Goal: Information Seeking & Learning: Learn about a topic

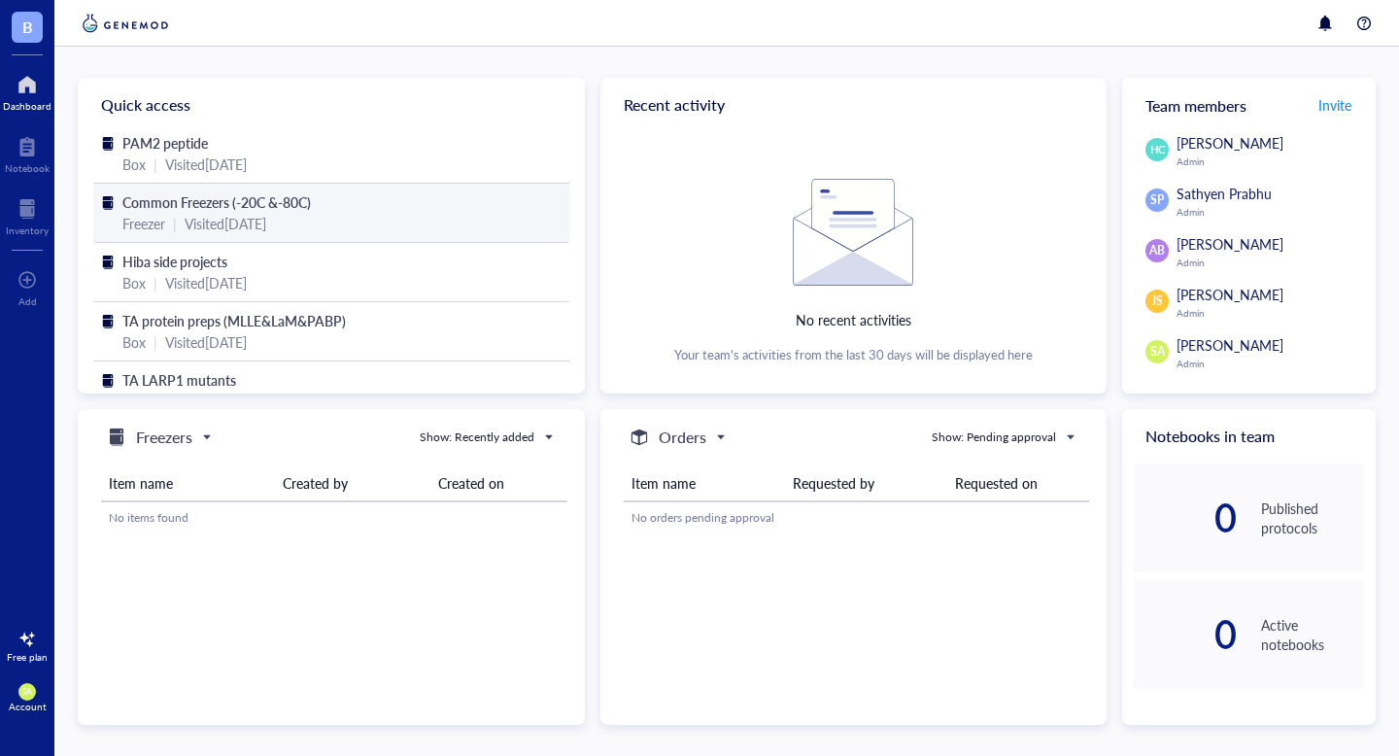
click at [256, 219] on div "Visited [DATE]" at bounding box center [226, 223] width 82 height 21
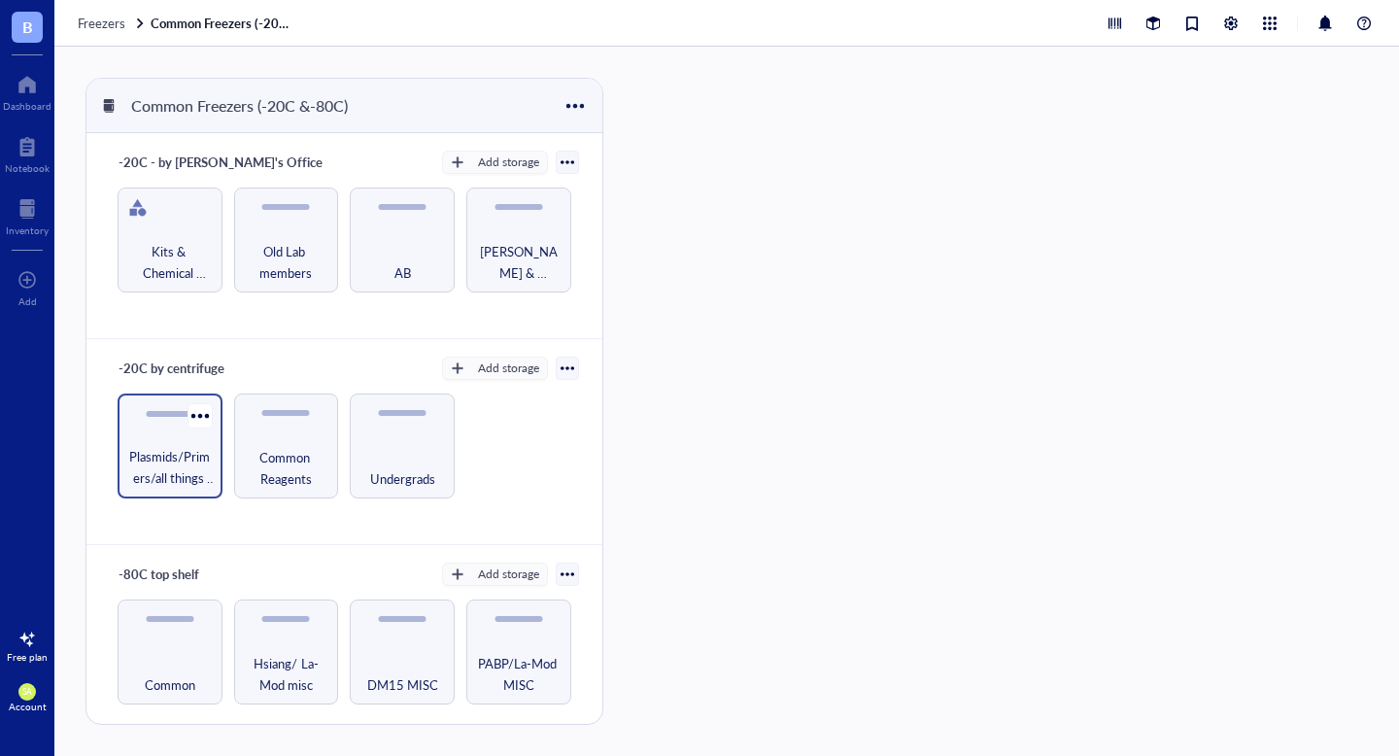
click at [166, 452] on span "Plasmids/Primers/all things nucleic acid" at bounding box center [170, 467] width 86 height 43
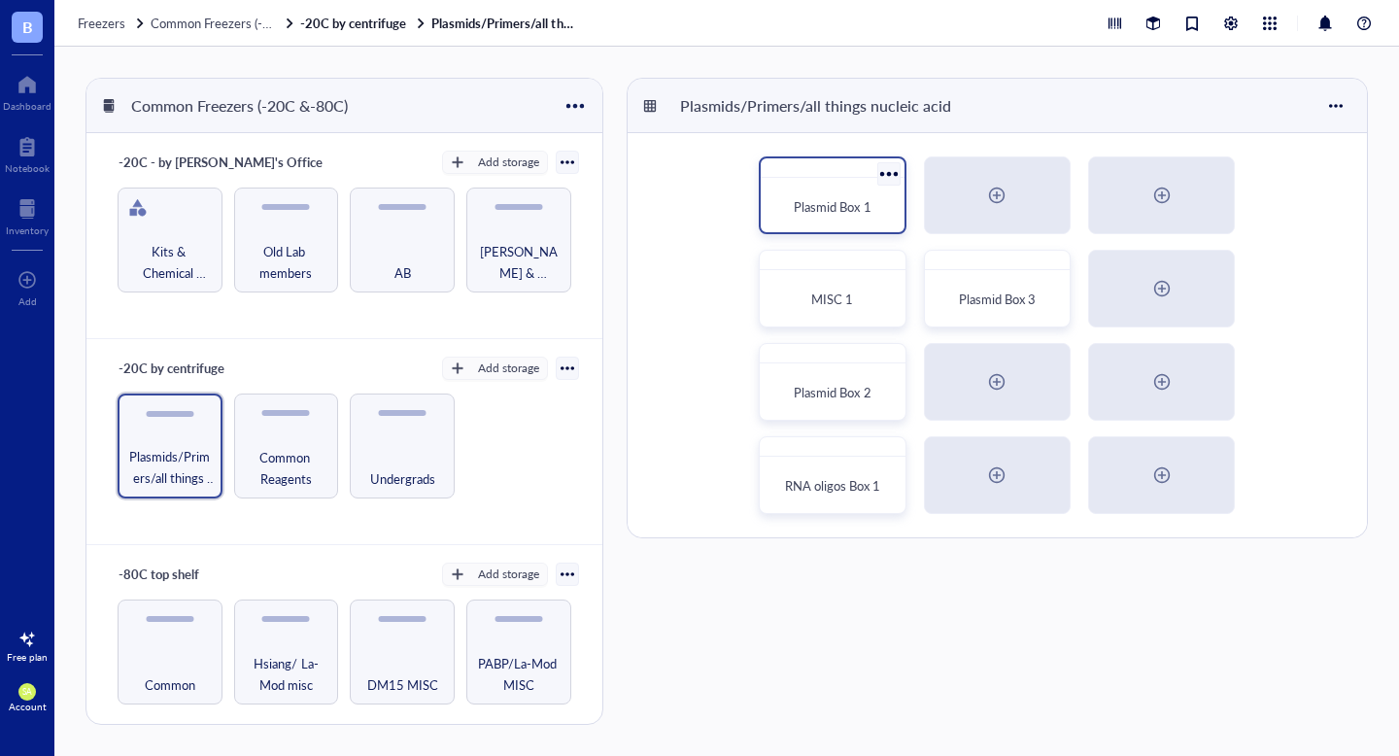
click at [817, 217] on div "Plasmid Box 1" at bounding box center [832, 207] width 127 height 43
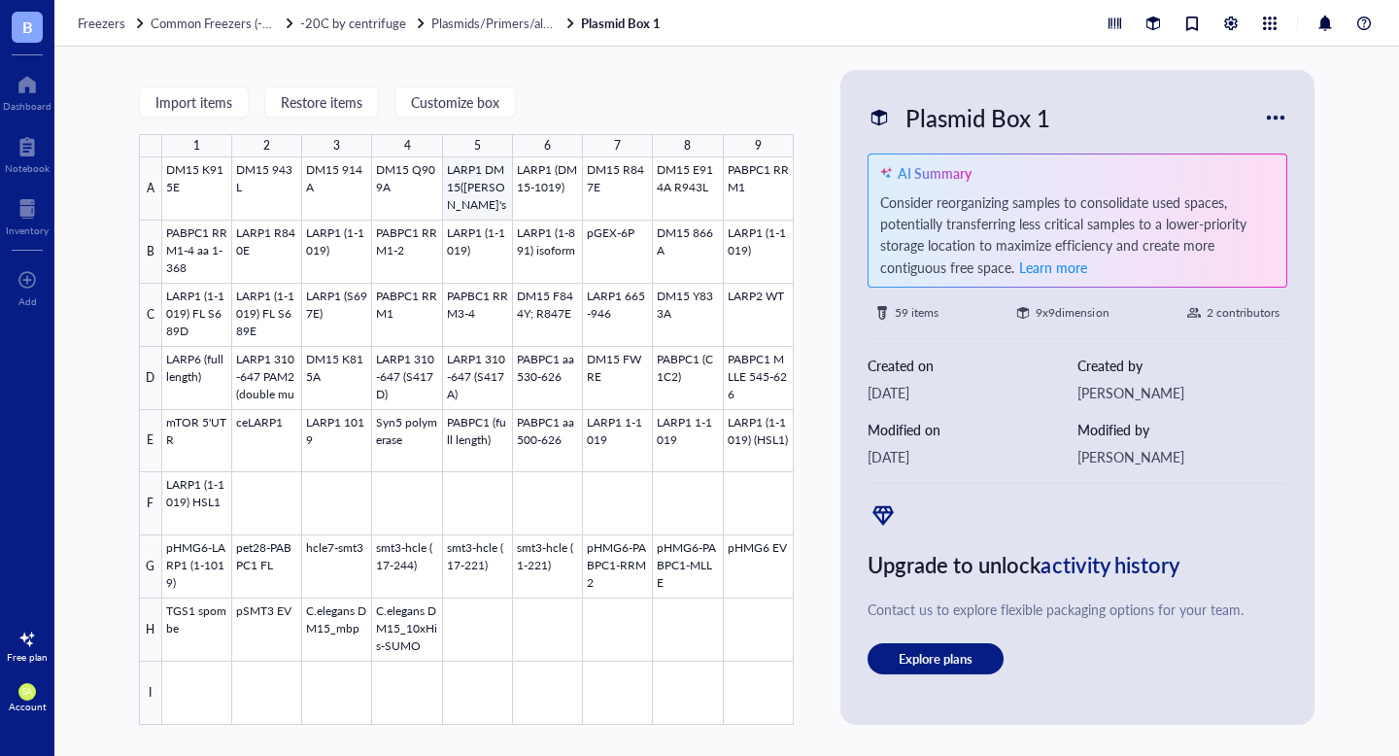
click at [489, 190] on div at bounding box center [478, 440] width 632 height 567
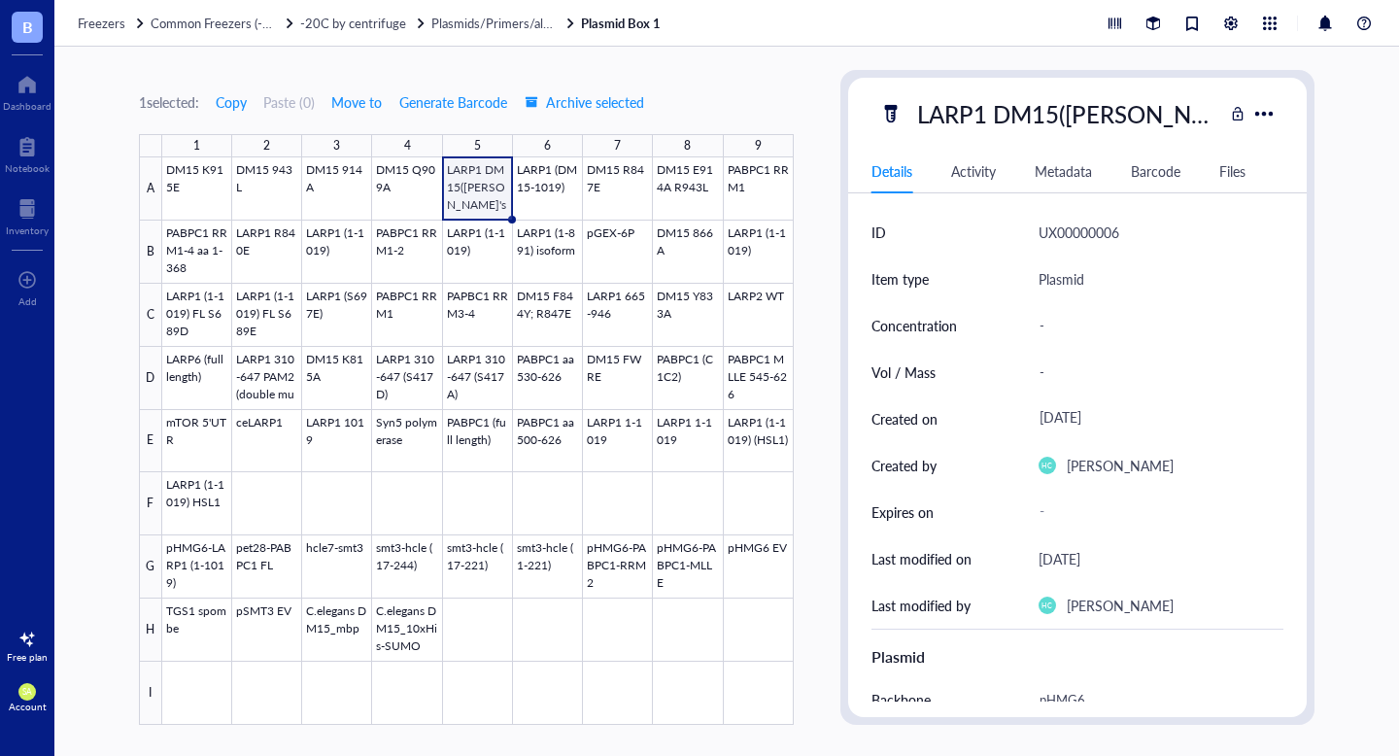
click at [1069, 119] on div "LARP1 DM15([PERSON_NAME]'s hypothetical TOS mutants" at bounding box center [1065, 113] width 315 height 41
click at [1191, 309] on div "-" at bounding box center [1153, 325] width 245 height 41
click at [1354, 167] on div "1 selected: Copy Paste ( 0 ) Move to Generate Barcode Archive selected 1 2 3 4 …" at bounding box center [726, 401] width 1345 height 709
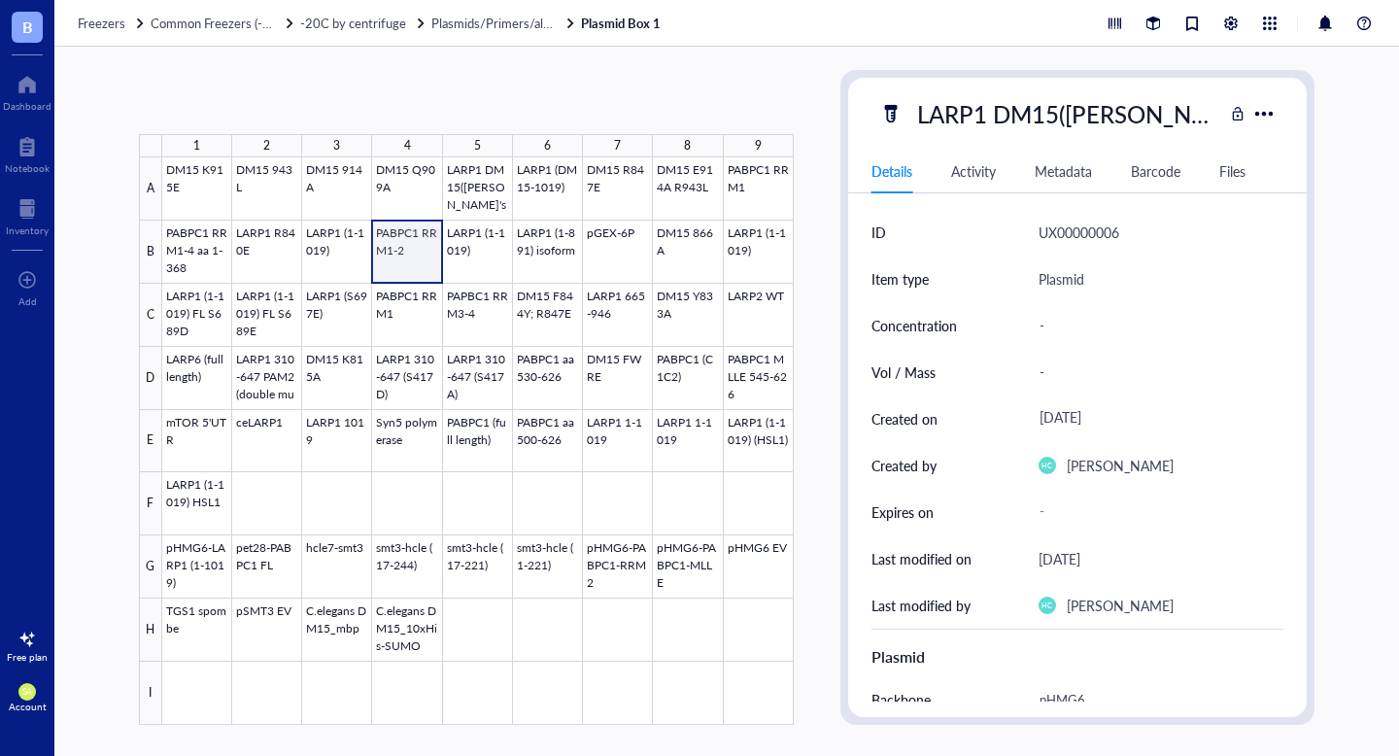
click at [379, 261] on div at bounding box center [478, 440] width 632 height 567
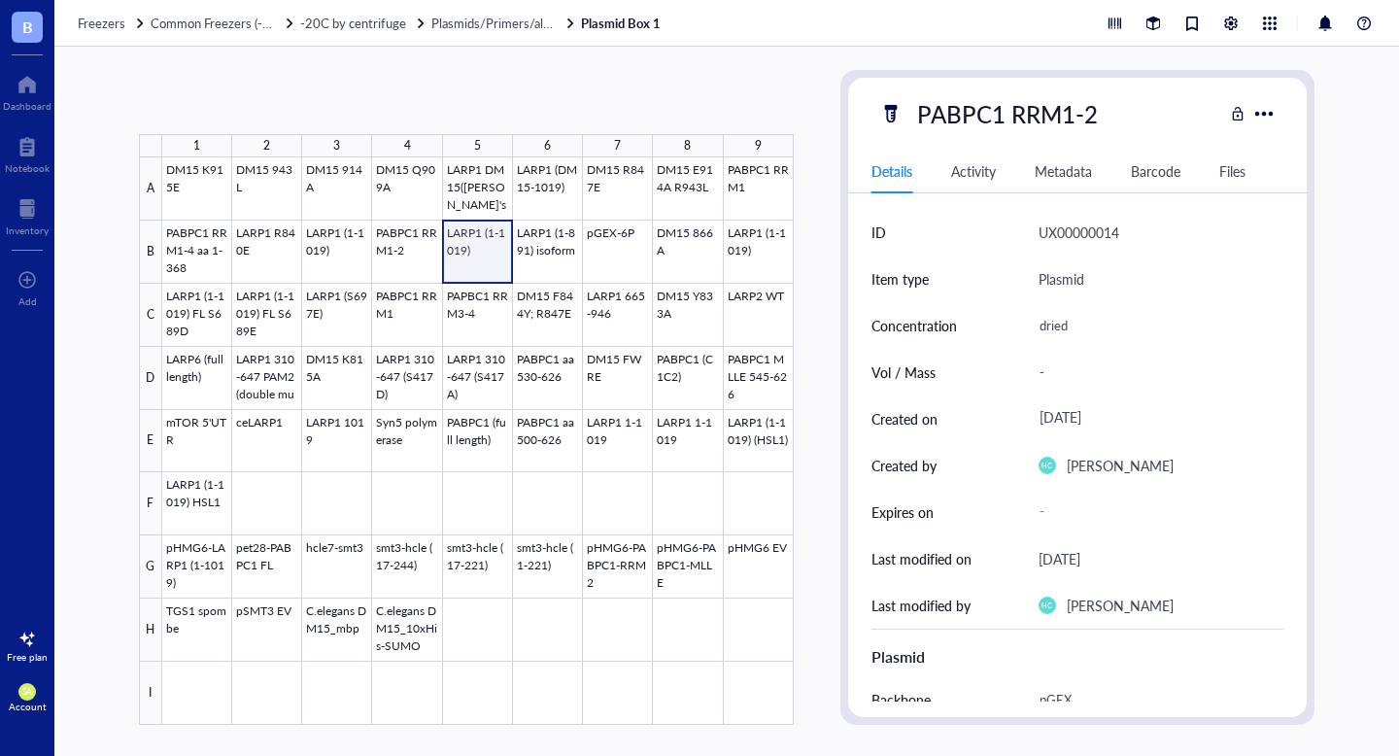
click at [477, 263] on div at bounding box center [478, 440] width 632 height 567
click at [557, 254] on div at bounding box center [478, 440] width 632 height 567
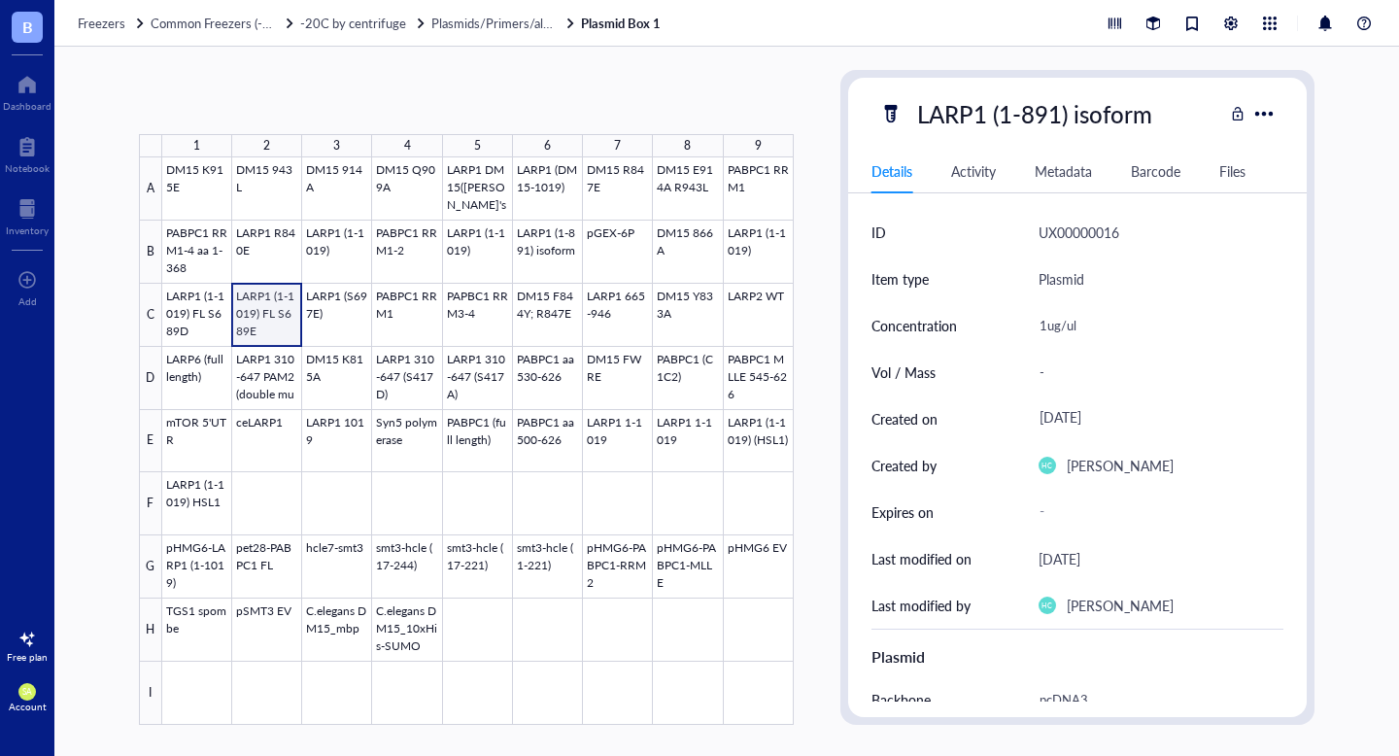
click at [284, 329] on div at bounding box center [478, 440] width 632 height 567
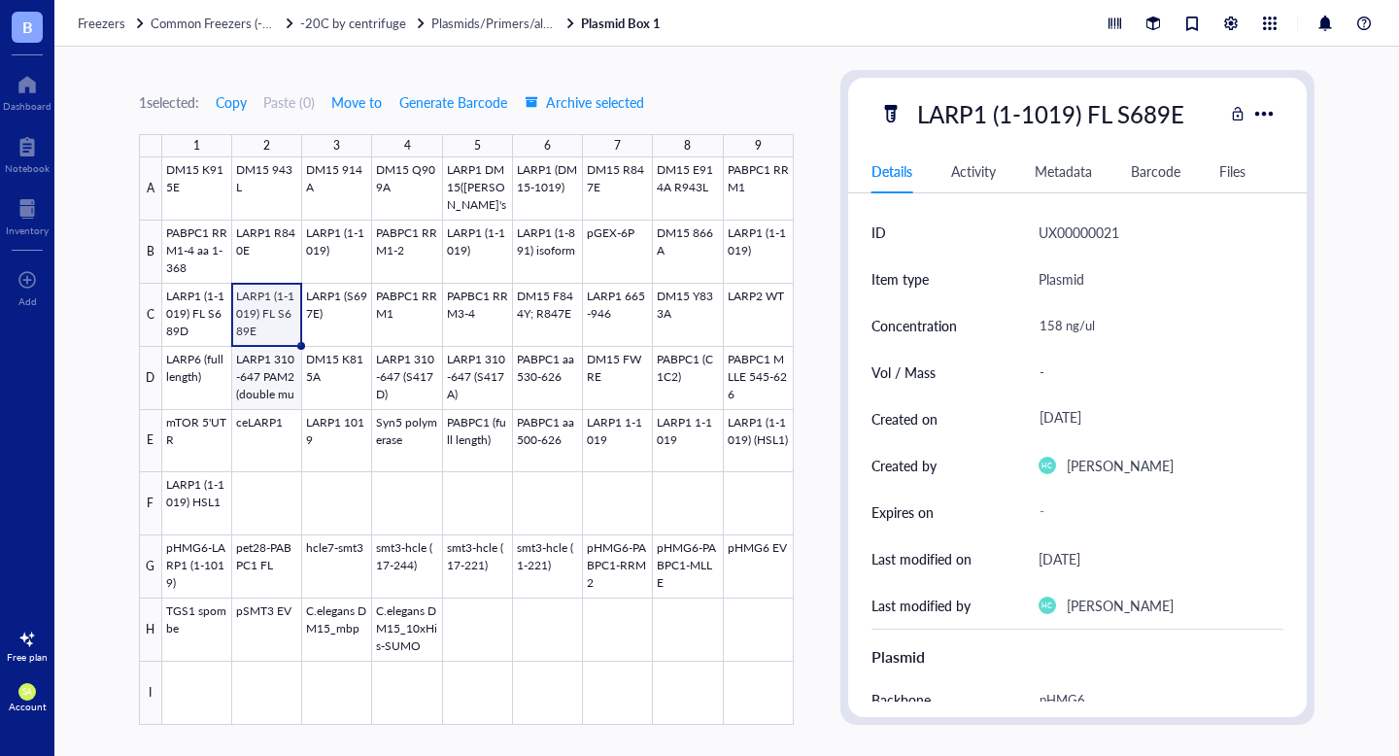
click at [261, 382] on div at bounding box center [478, 440] width 632 height 567
click at [545, 386] on div at bounding box center [478, 440] width 632 height 567
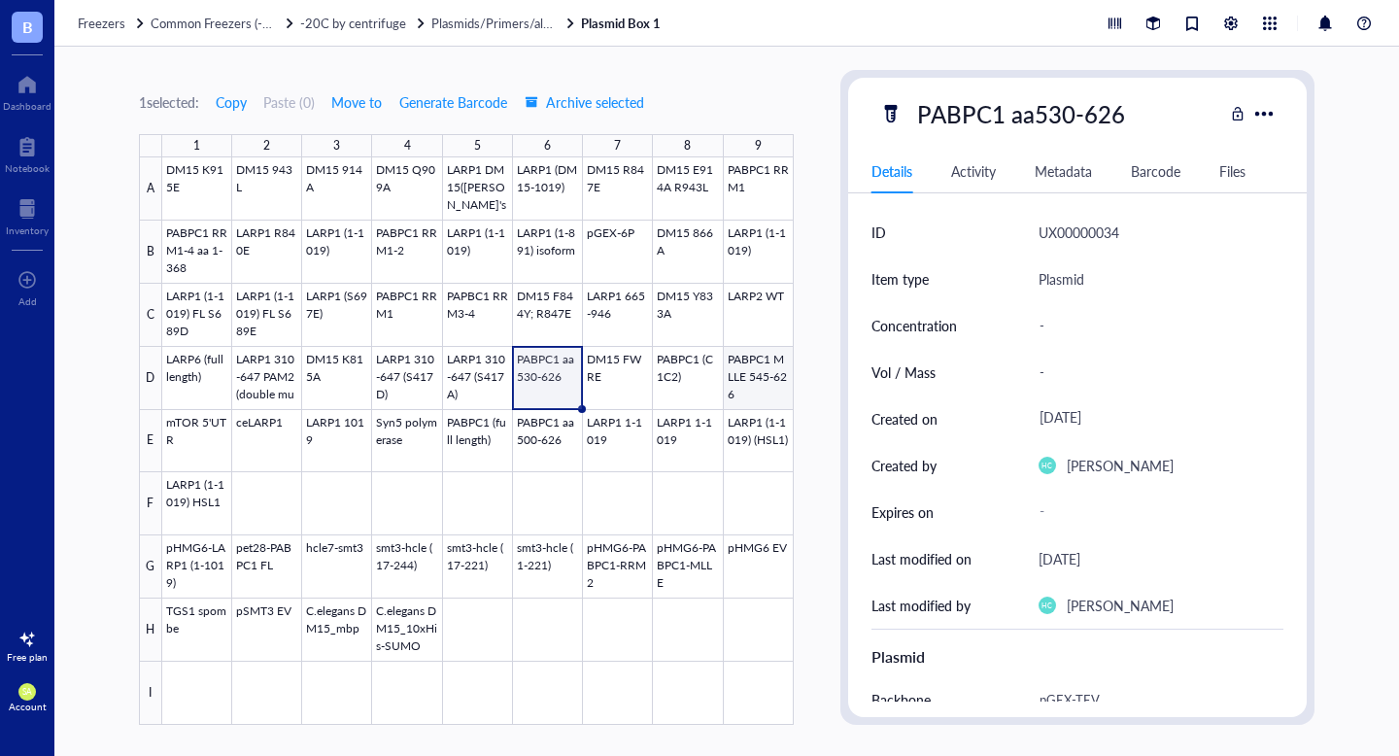
click at [749, 395] on div at bounding box center [478, 440] width 632 height 567
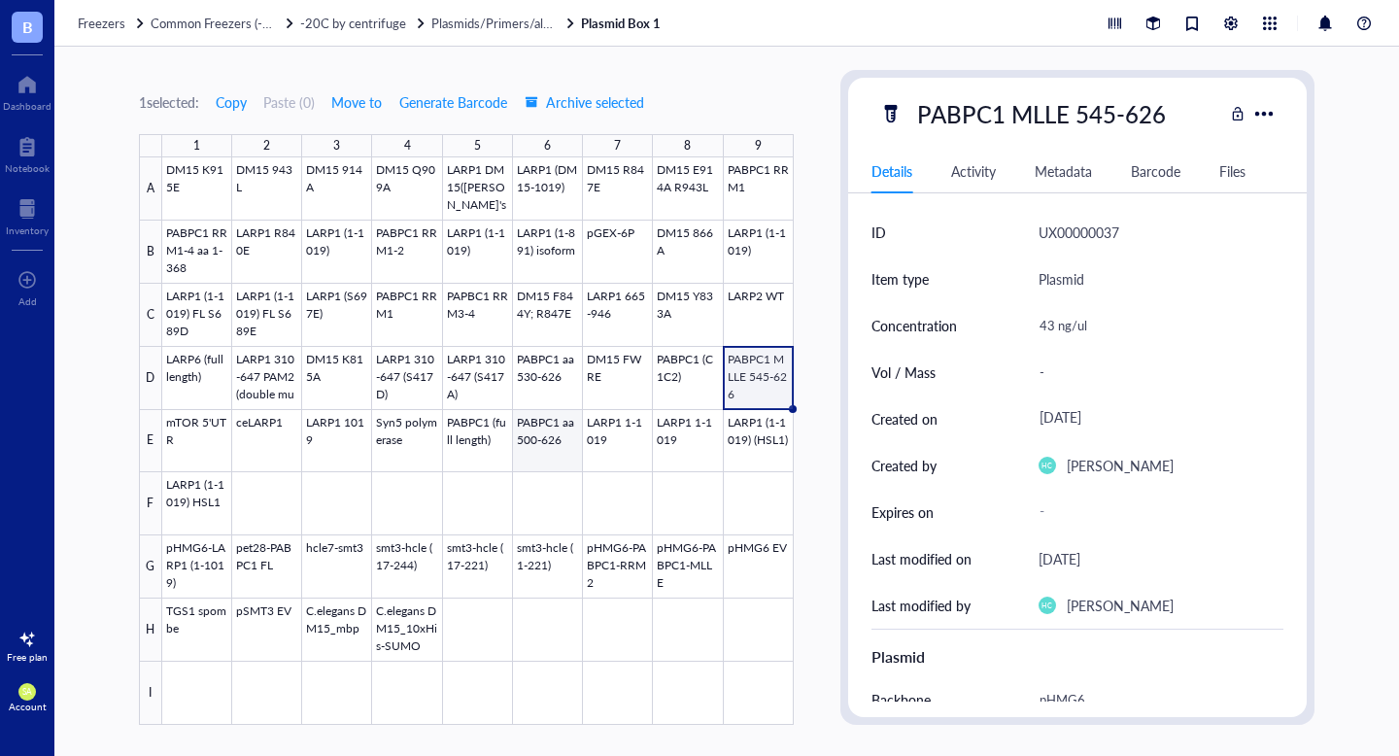
click at [542, 458] on div at bounding box center [478, 440] width 632 height 567
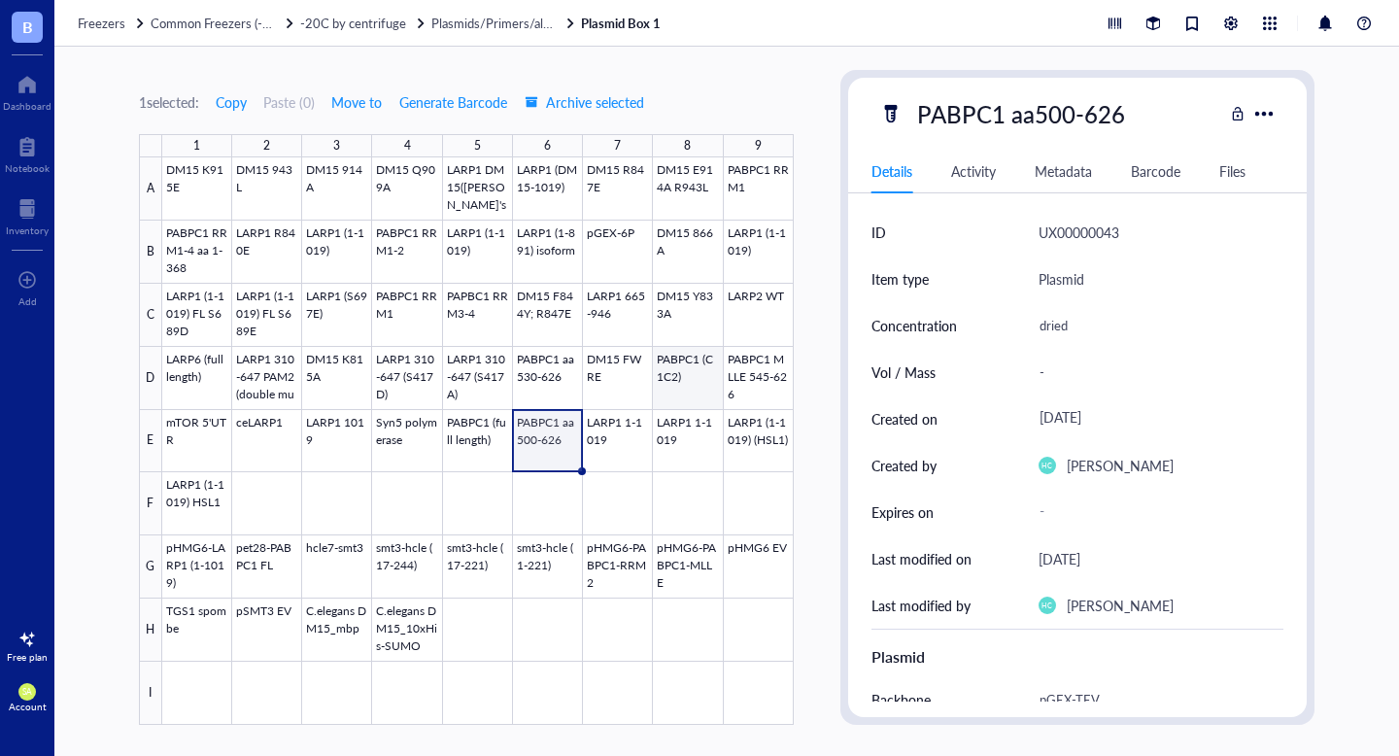
click at [692, 376] on div at bounding box center [478, 440] width 632 height 567
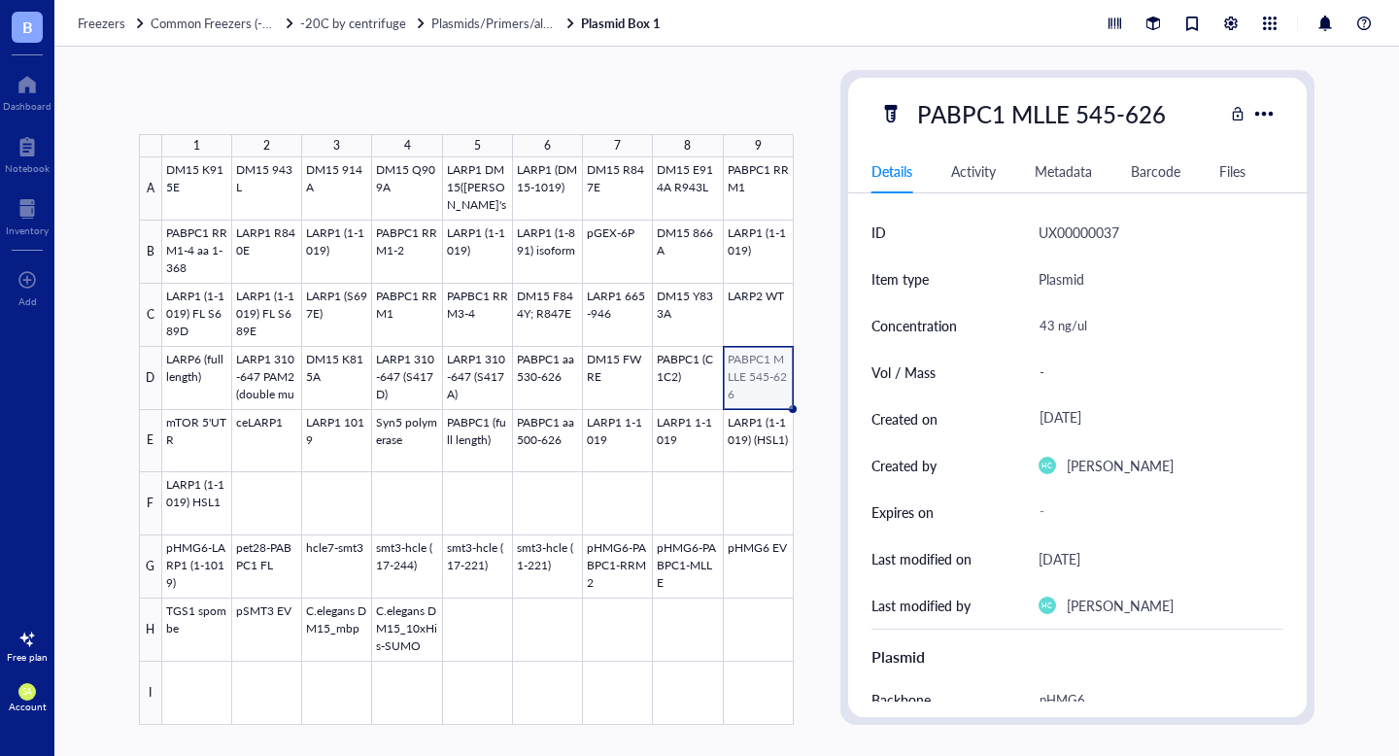
click at [748, 385] on div at bounding box center [478, 440] width 632 height 567
click at [553, 434] on div at bounding box center [478, 440] width 632 height 567
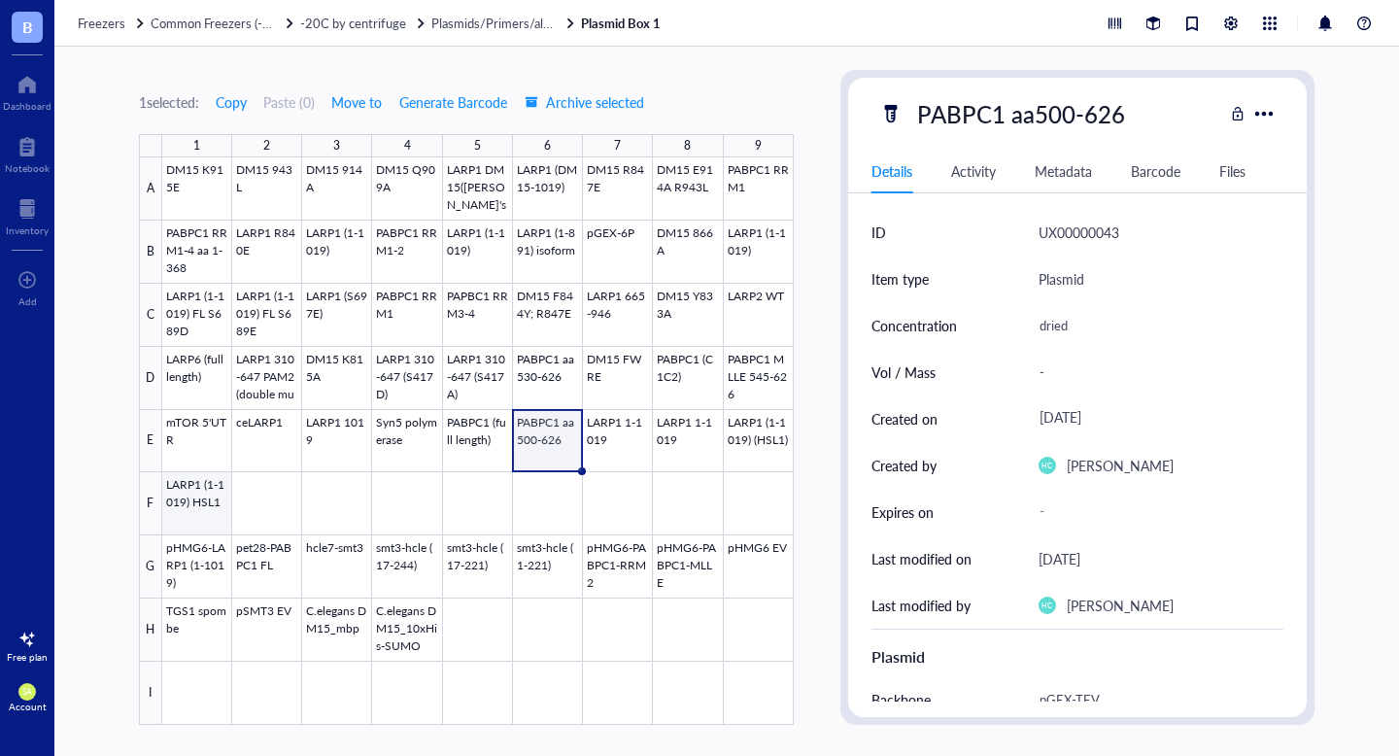
click at [182, 517] on div at bounding box center [478, 440] width 632 height 567
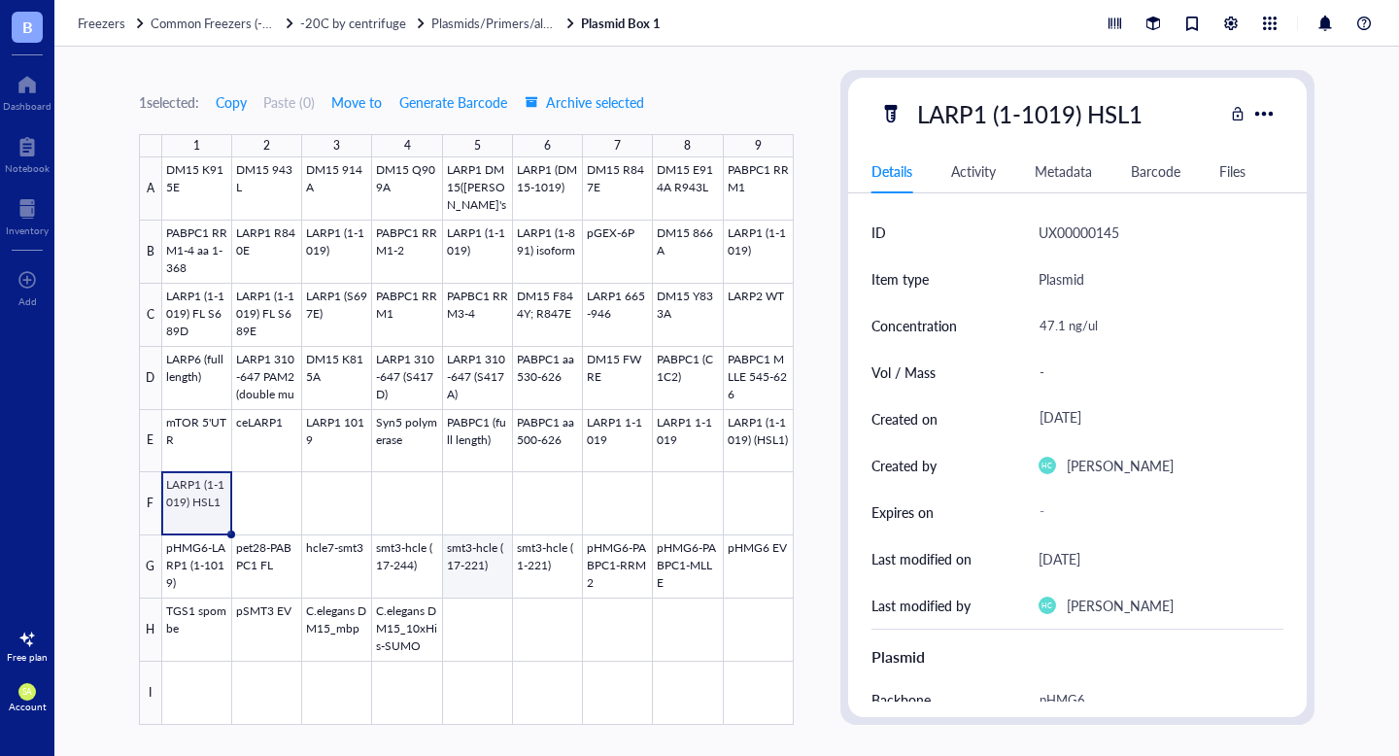
click at [512, 572] on div at bounding box center [478, 440] width 632 height 567
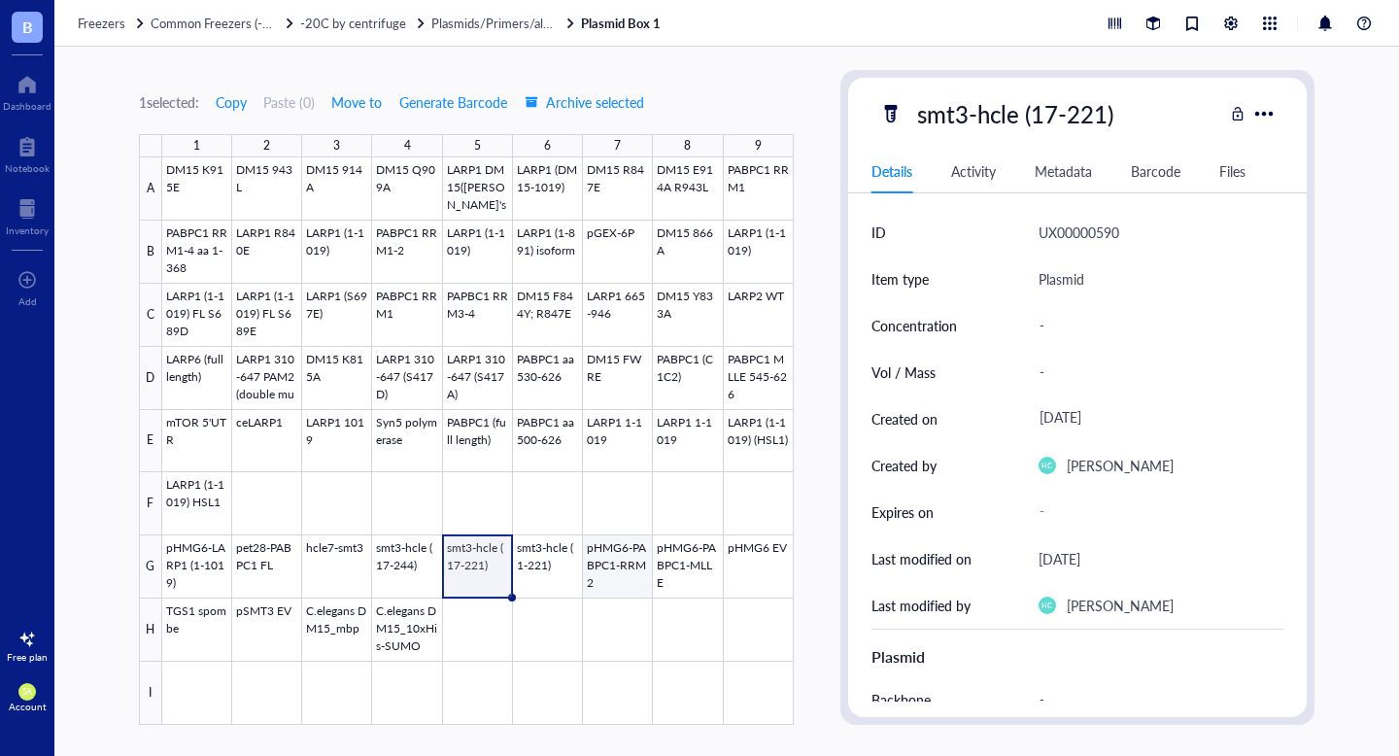
click at [624, 586] on div at bounding box center [478, 440] width 632 height 567
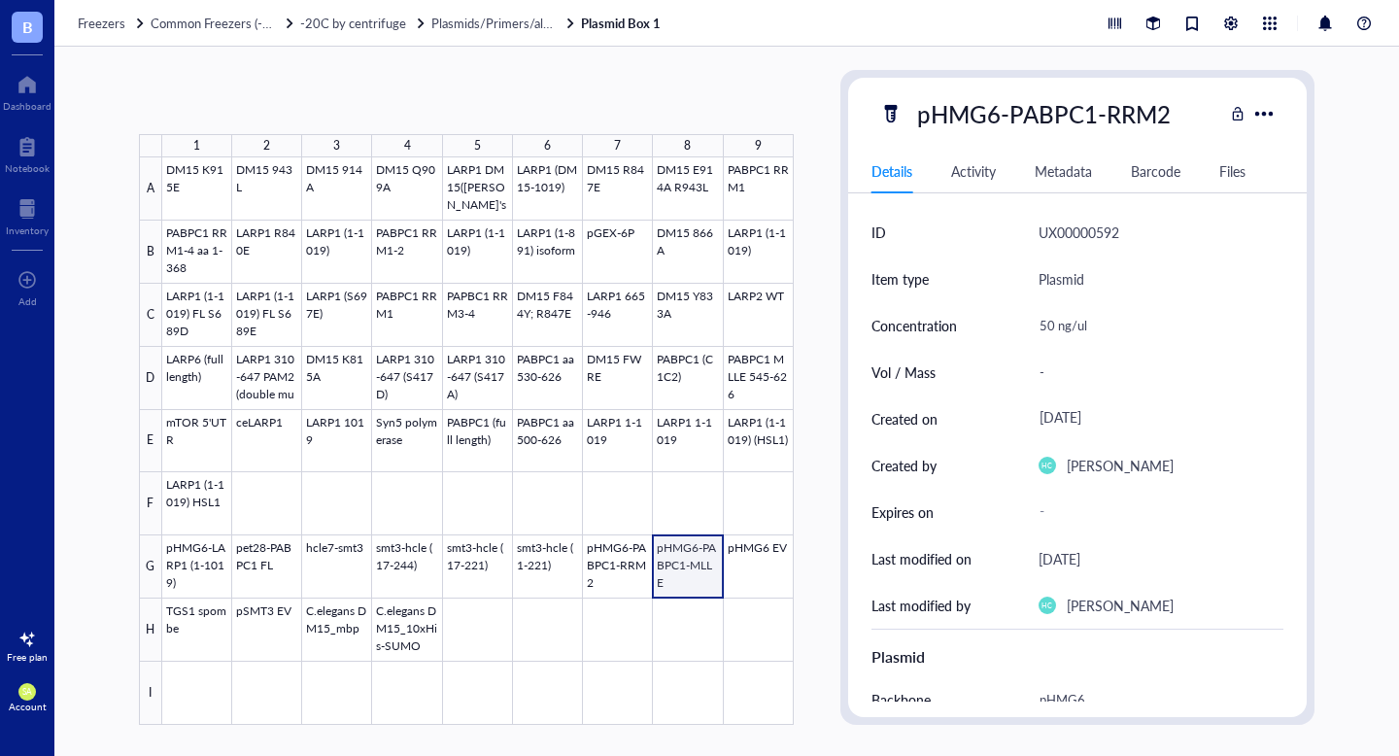
click at [685, 590] on div at bounding box center [478, 440] width 632 height 567
click at [460, 37] on div "Freezers Common Freezers (-20C &-80C) -20C by centrifuge Plasmids/Primers/all t…" at bounding box center [726, 23] width 1345 height 47
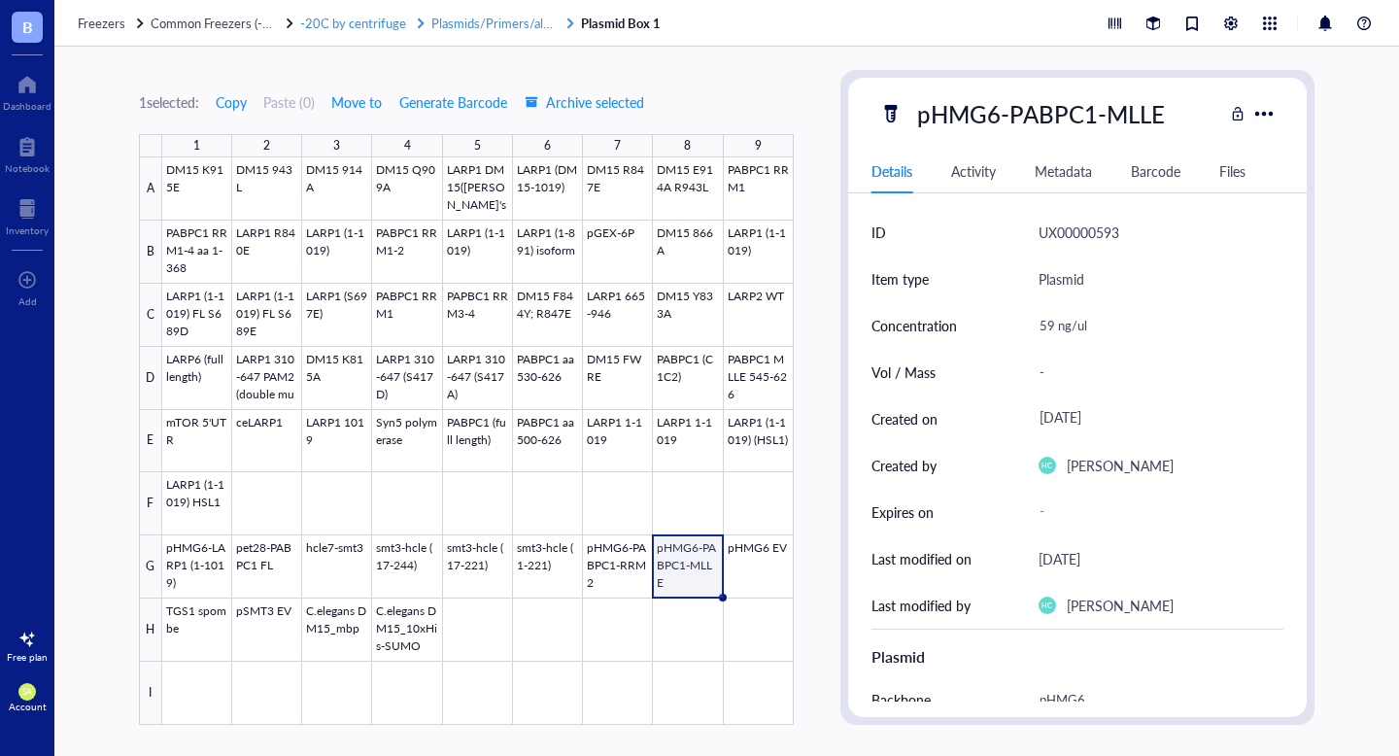
click at [463, 22] on span "Plasmids/Primers/all things nucleic acid" at bounding box center [539, 23] width 217 height 18
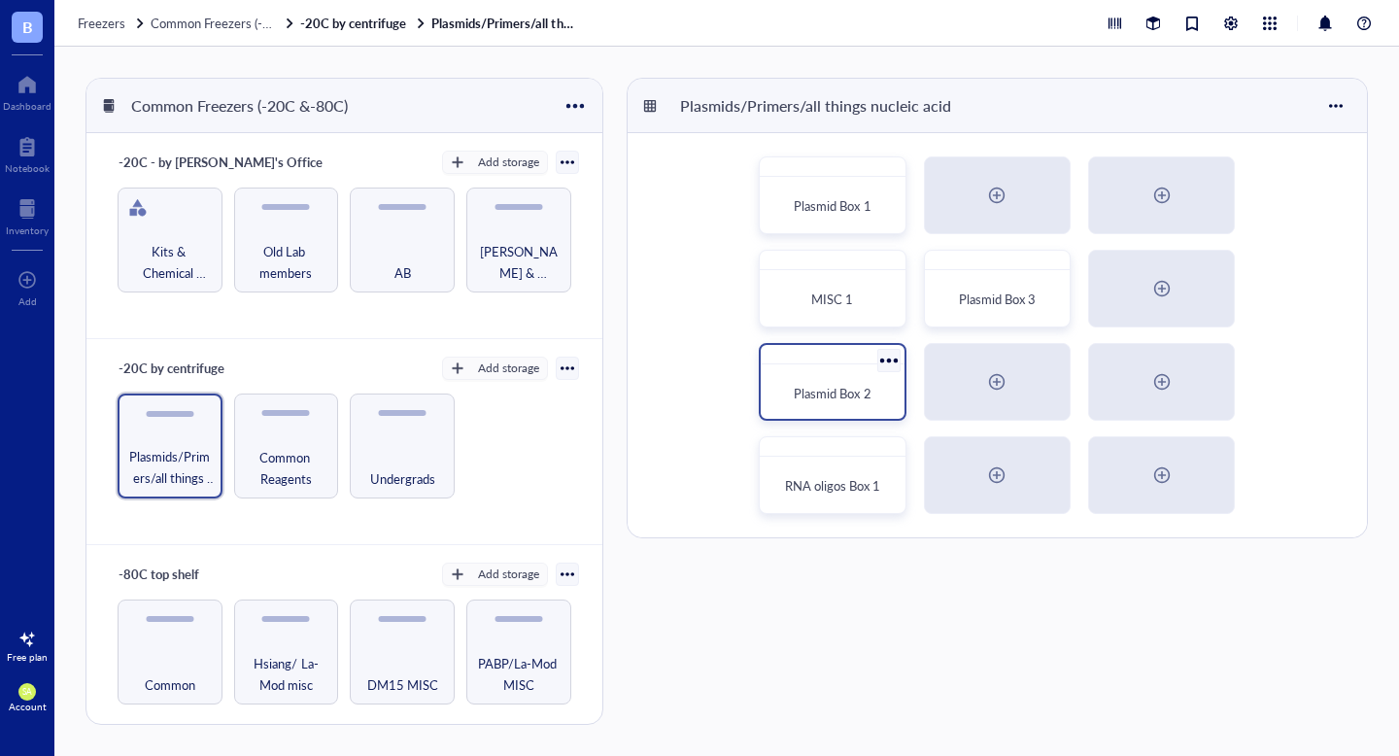
click at [858, 389] on span "Plasmid Box 2" at bounding box center [832, 393] width 77 height 18
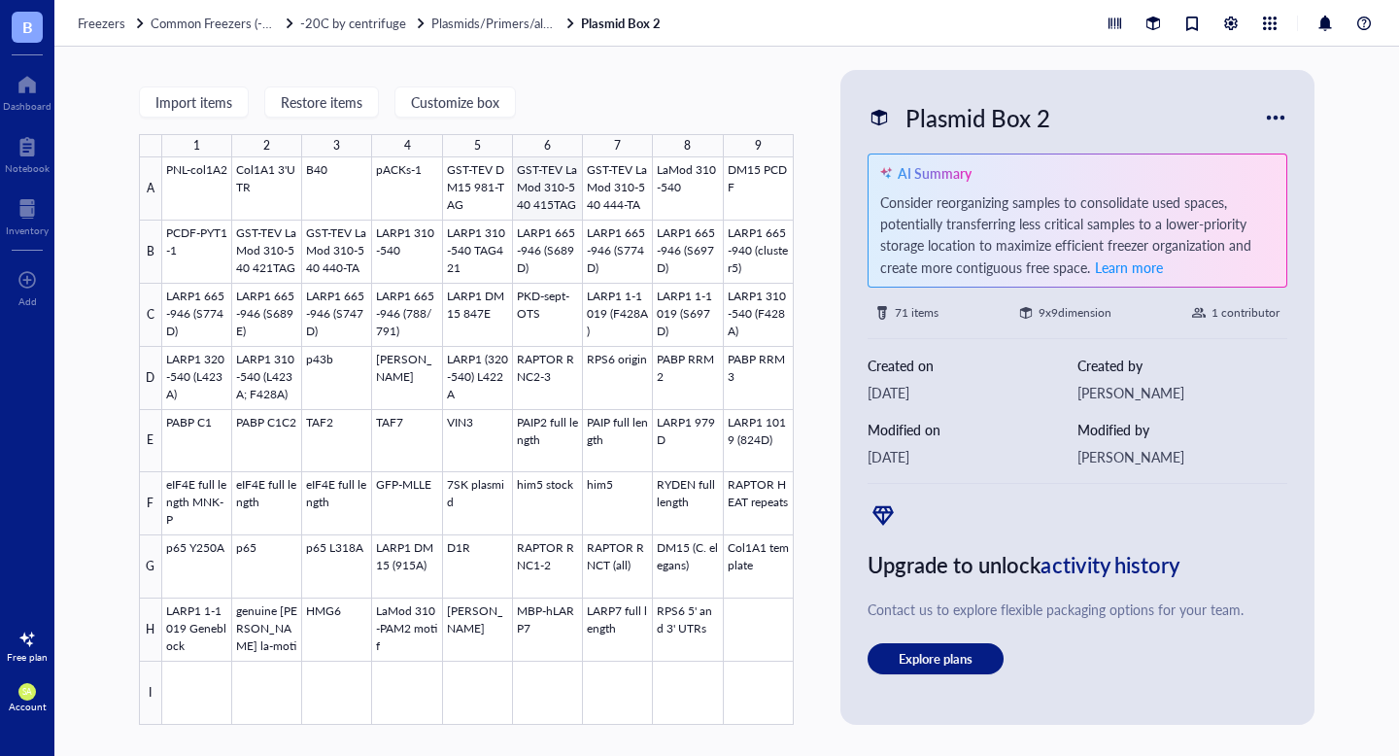
click at [538, 201] on div at bounding box center [478, 440] width 632 height 567
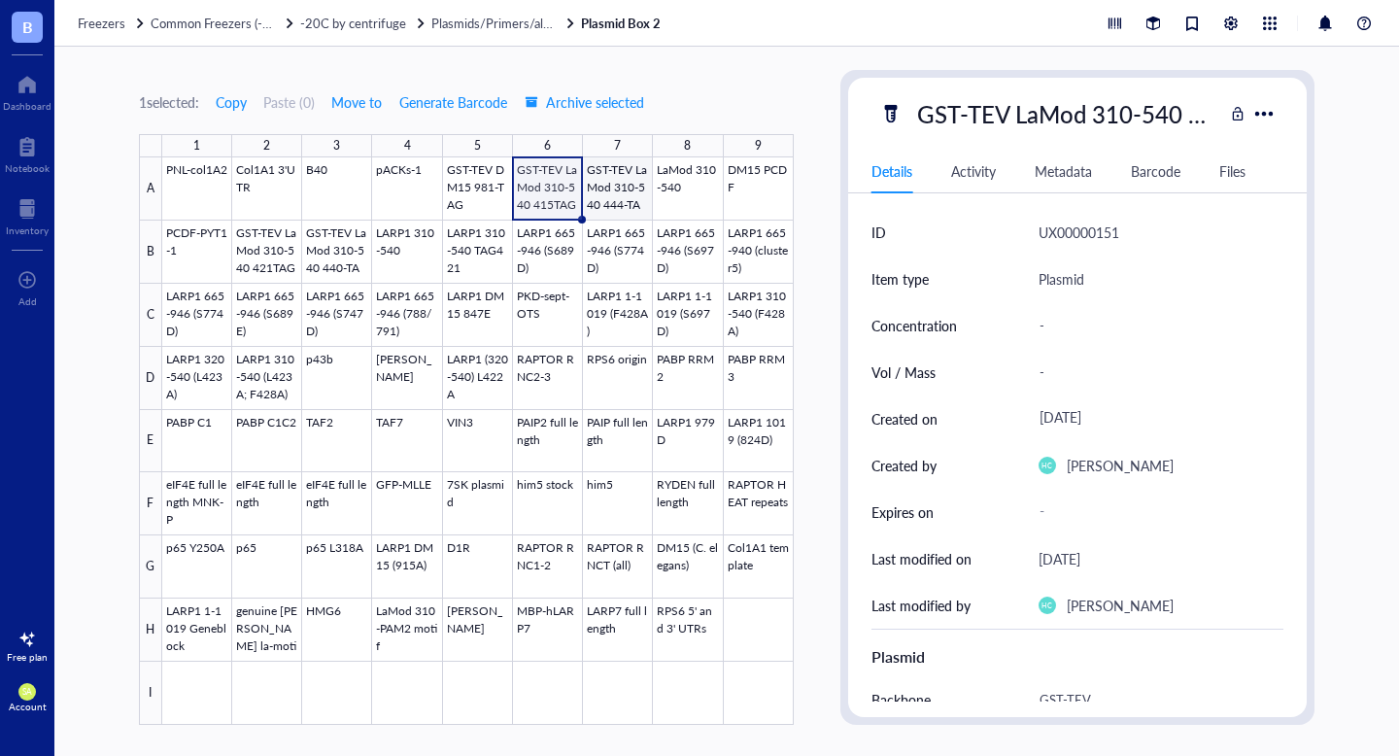
click at [625, 181] on div at bounding box center [478, 440] width 632 height 567
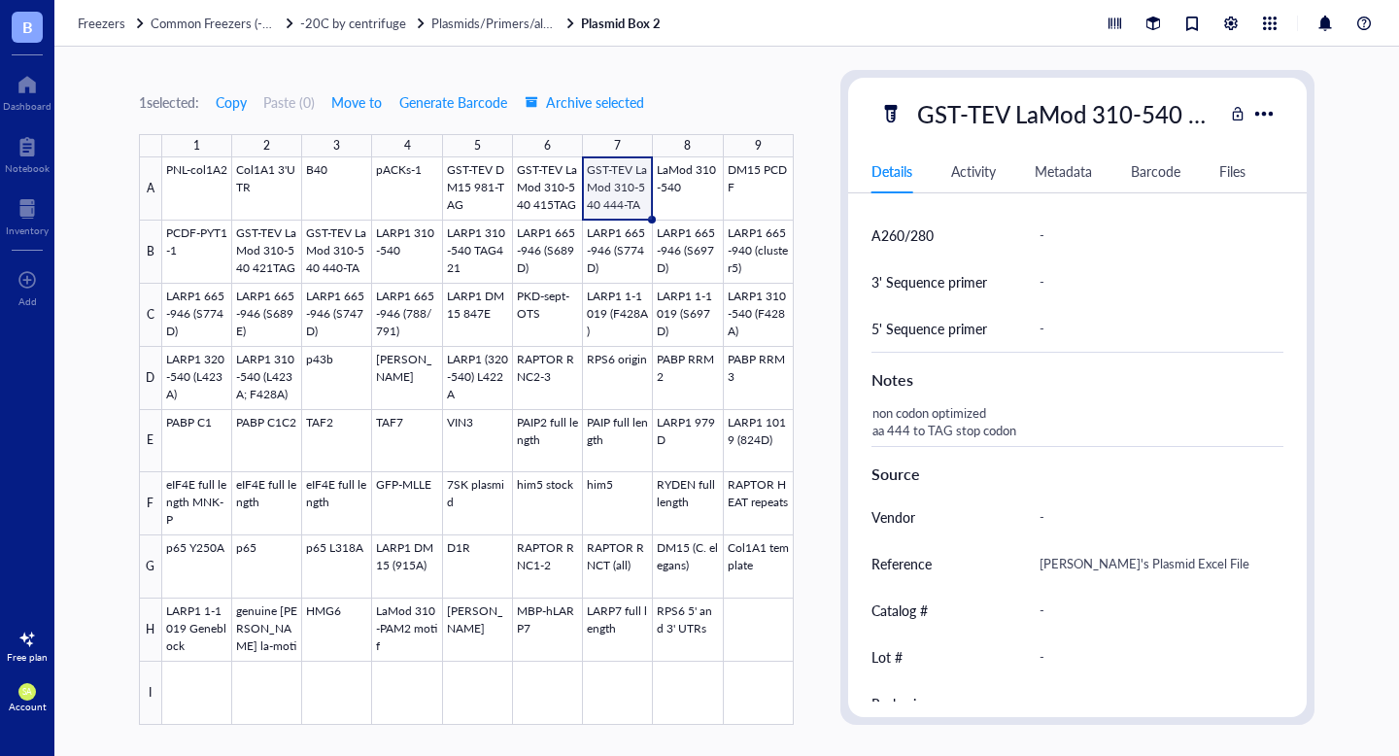
scroll to position [787, 0]
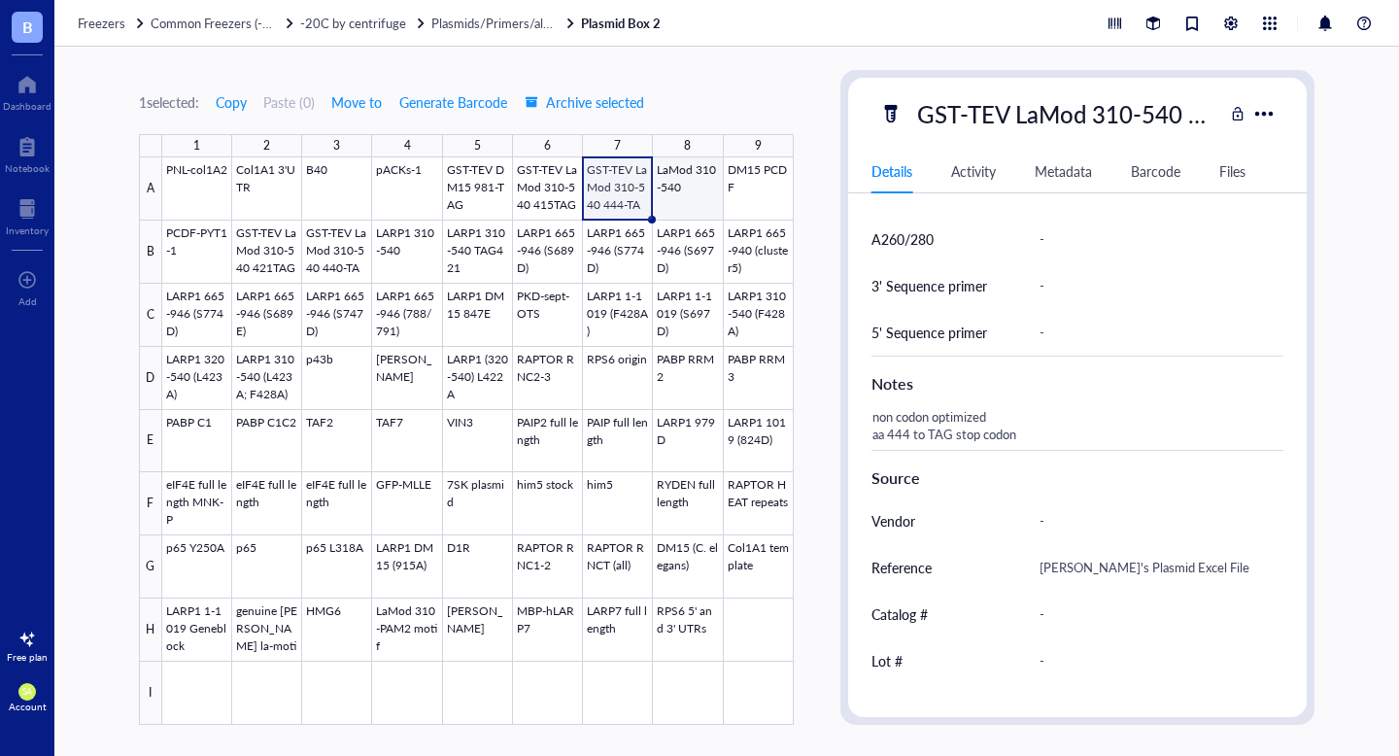
click at [693, 191] on div at bounding box center [478, 440] width 632 height 567
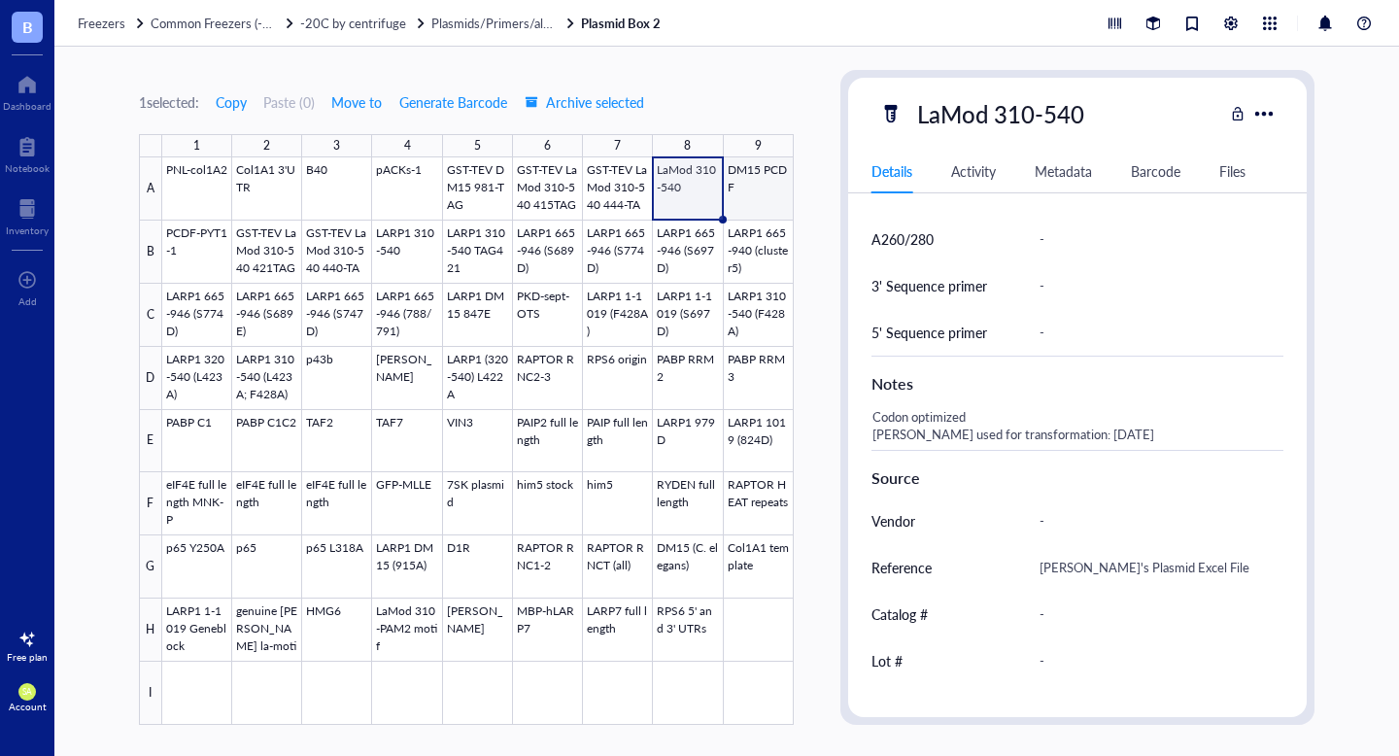
click at [751, 205] on div at bounding box center [478, 440] width 632 height 567
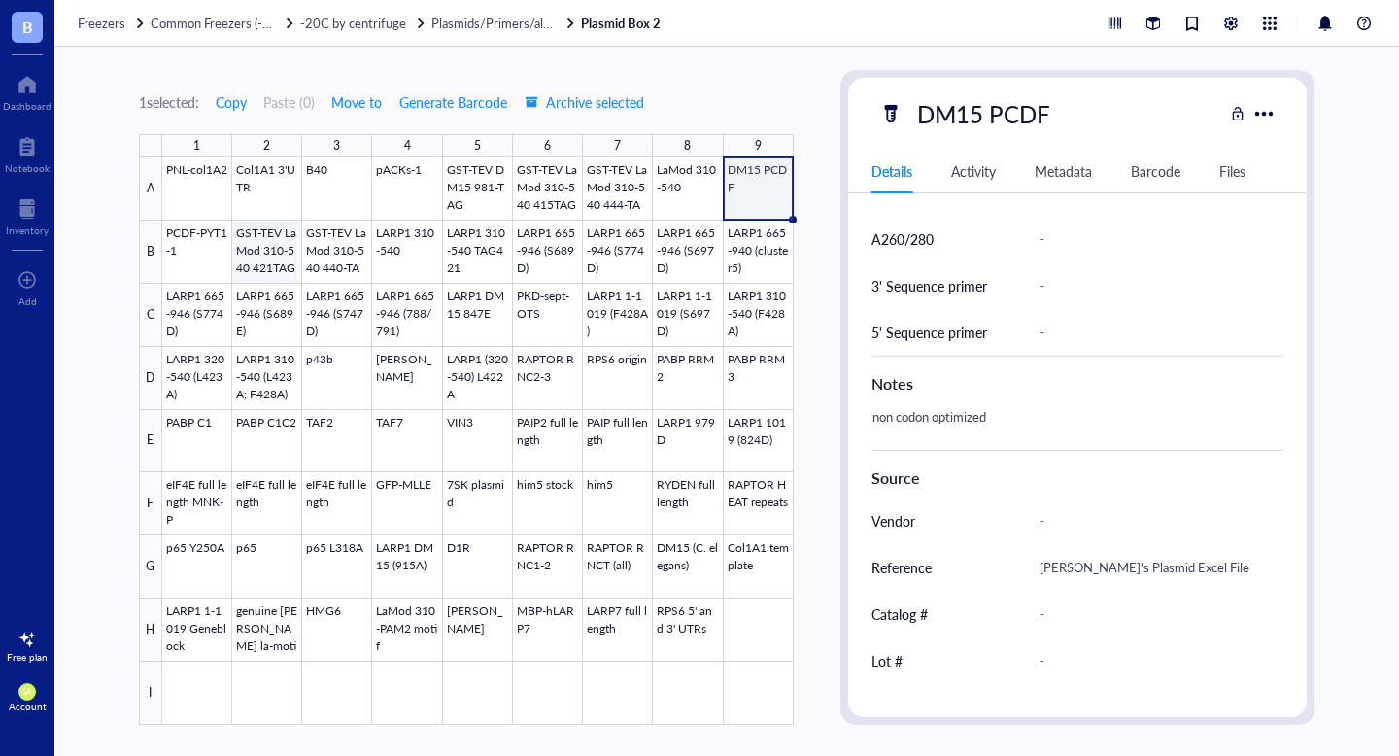
click at [257, 261] on div at bounding box center [478, 440] width 632 height 567
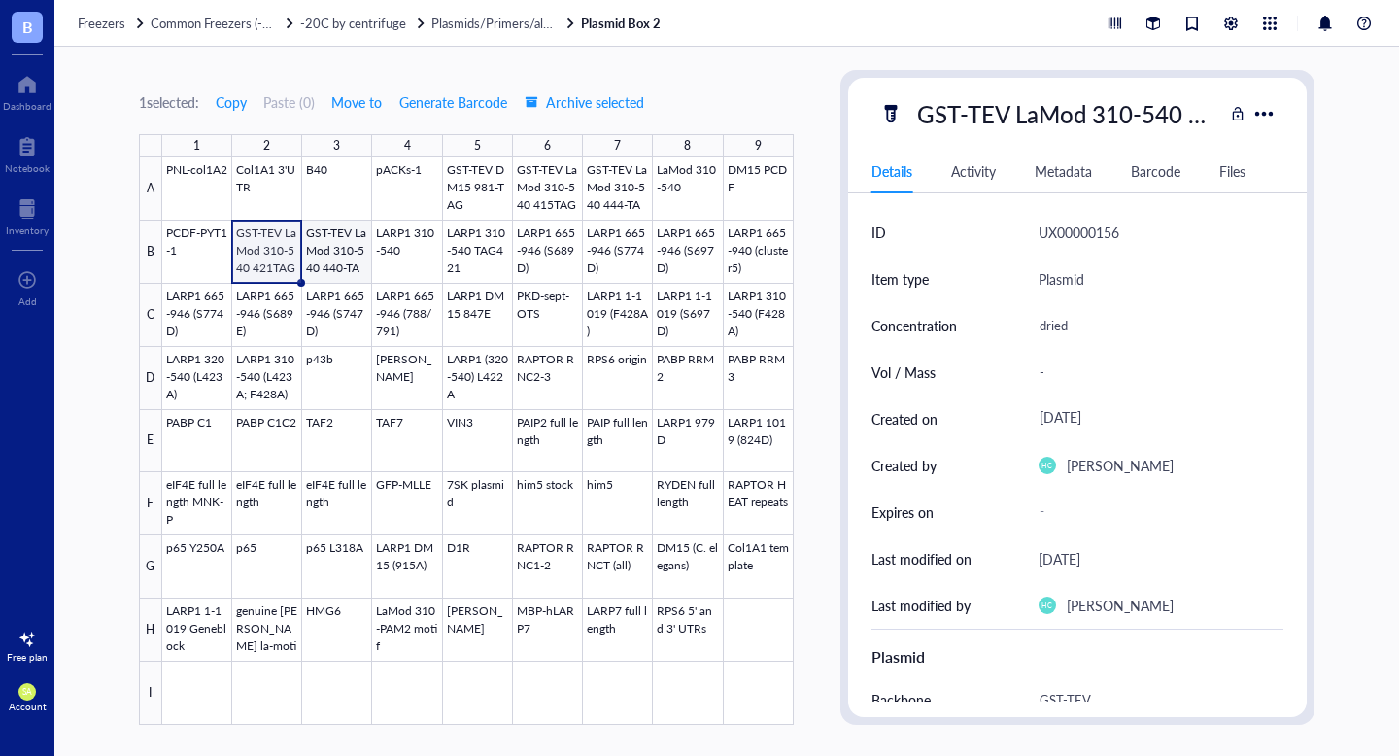
click at [349, 275] on div at bounding box center [478, 440] width 632 height 567
click at [418, 260] on div at bounding box center [478, 440] width 632 height 567
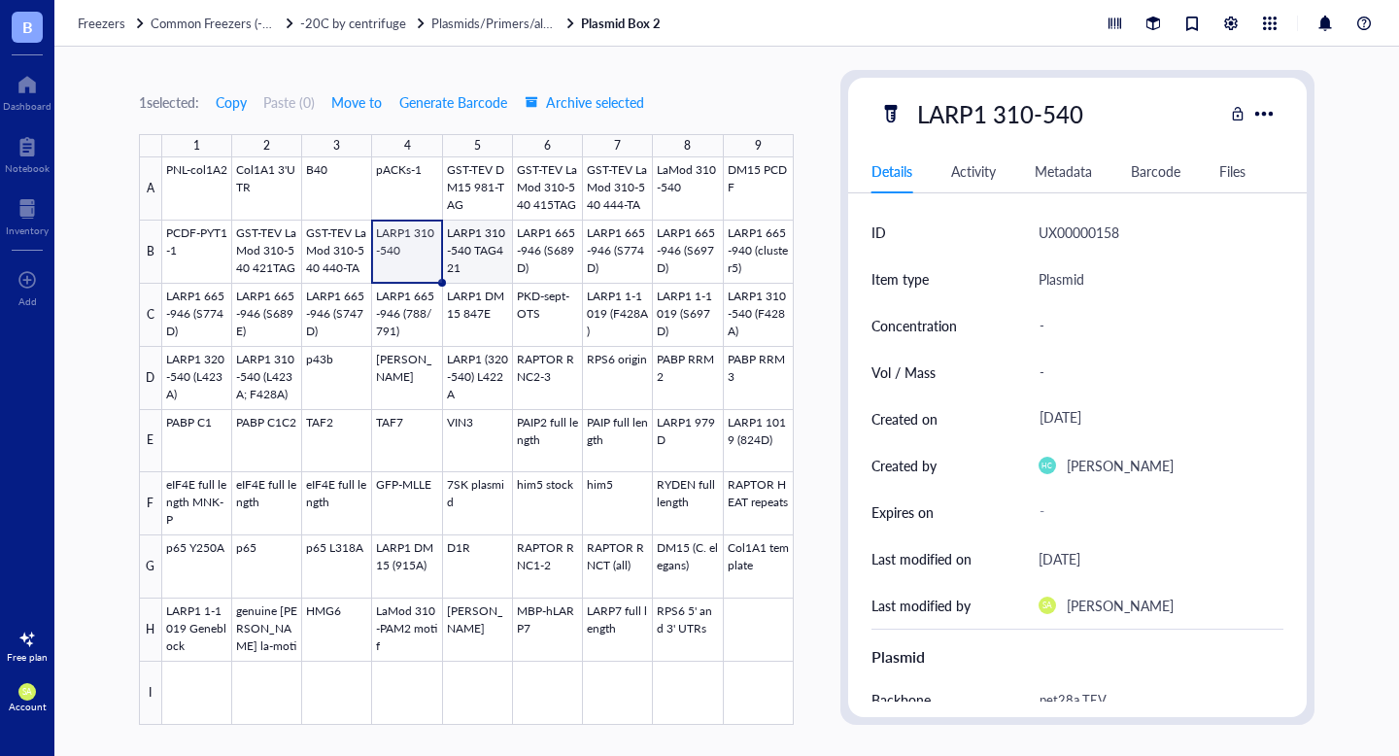
click at [475, 261] on div at bounding box center [478, 440] width 632 height 567
click at [196, 316] on div at bounding box center [478, 440] width 632 height 567
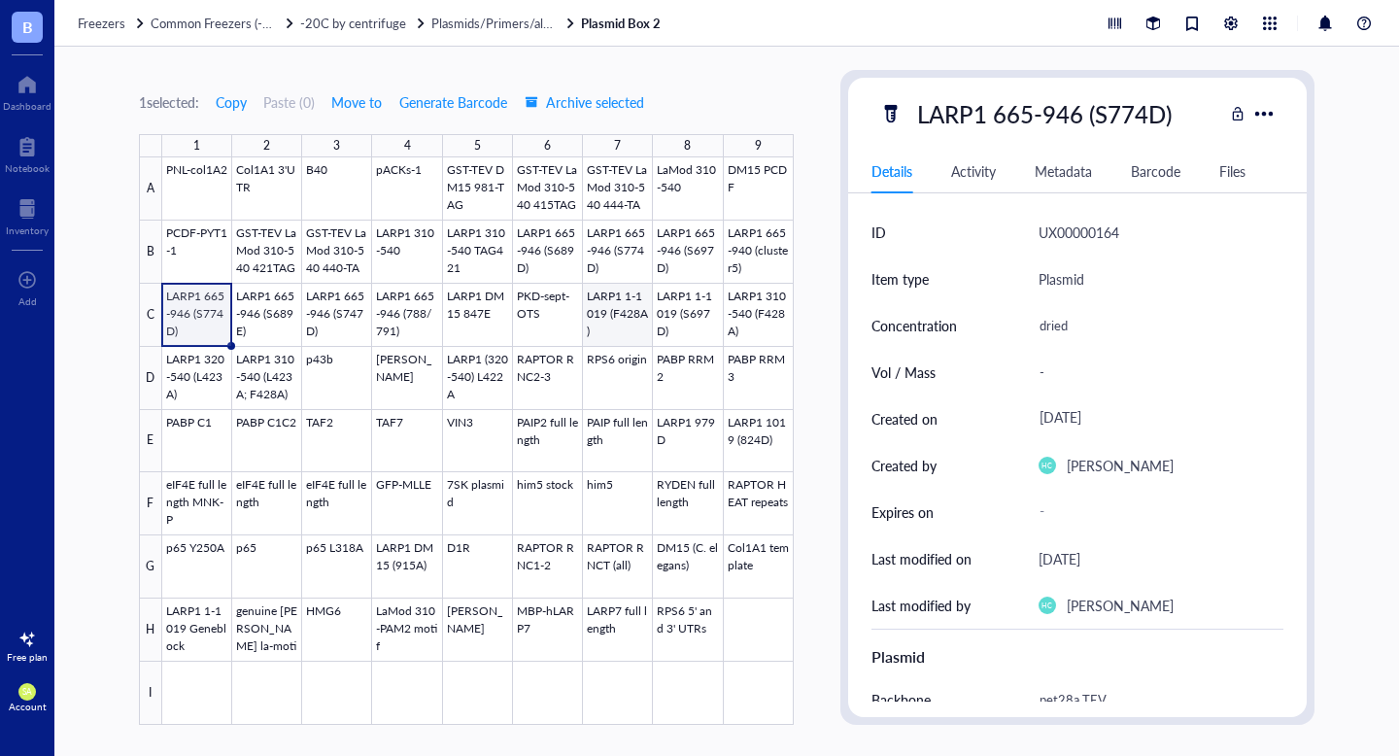
click at [600, 326] on div at bounding box center [478, 440] width 632 height 567
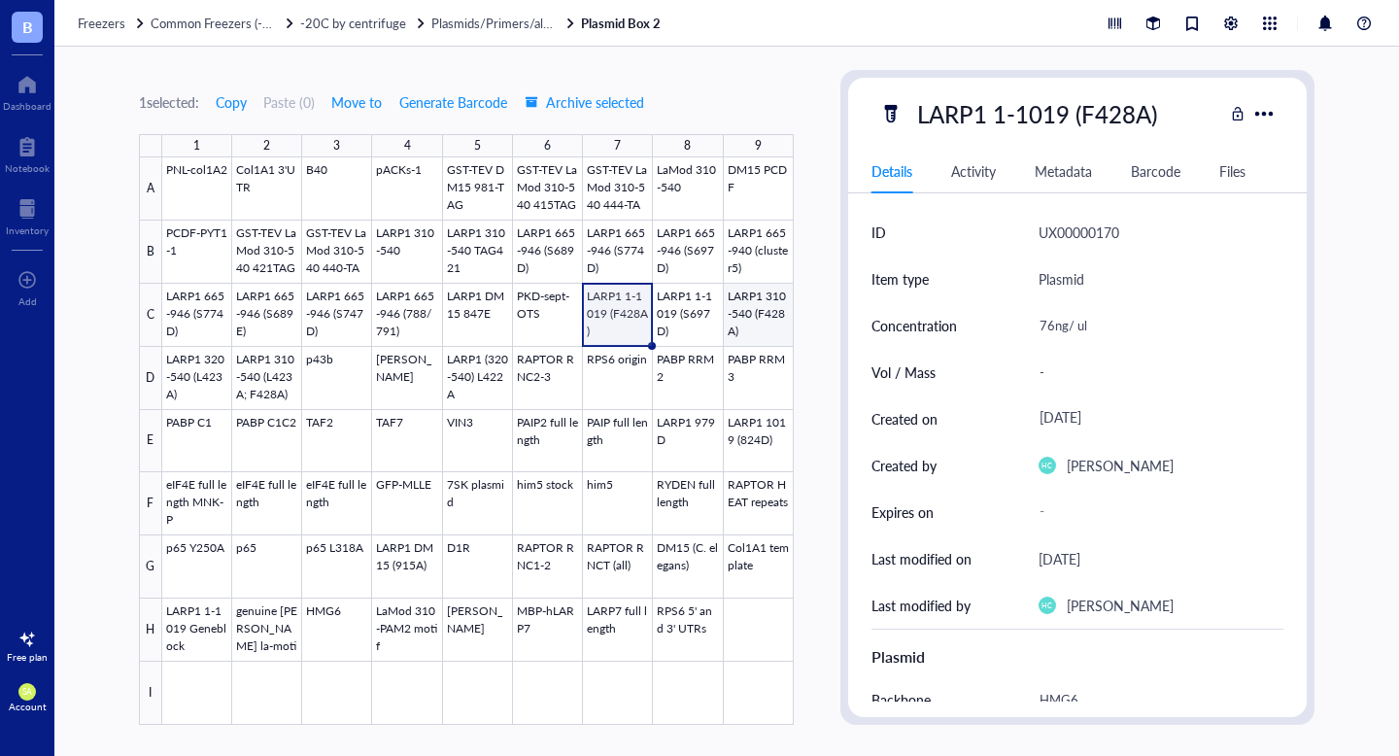
click at [775, 332] on div at bounding box center [478, 440] width 632 height 567
click at [254, 383] on div at bounding box center [478, 440] width 632 height 567
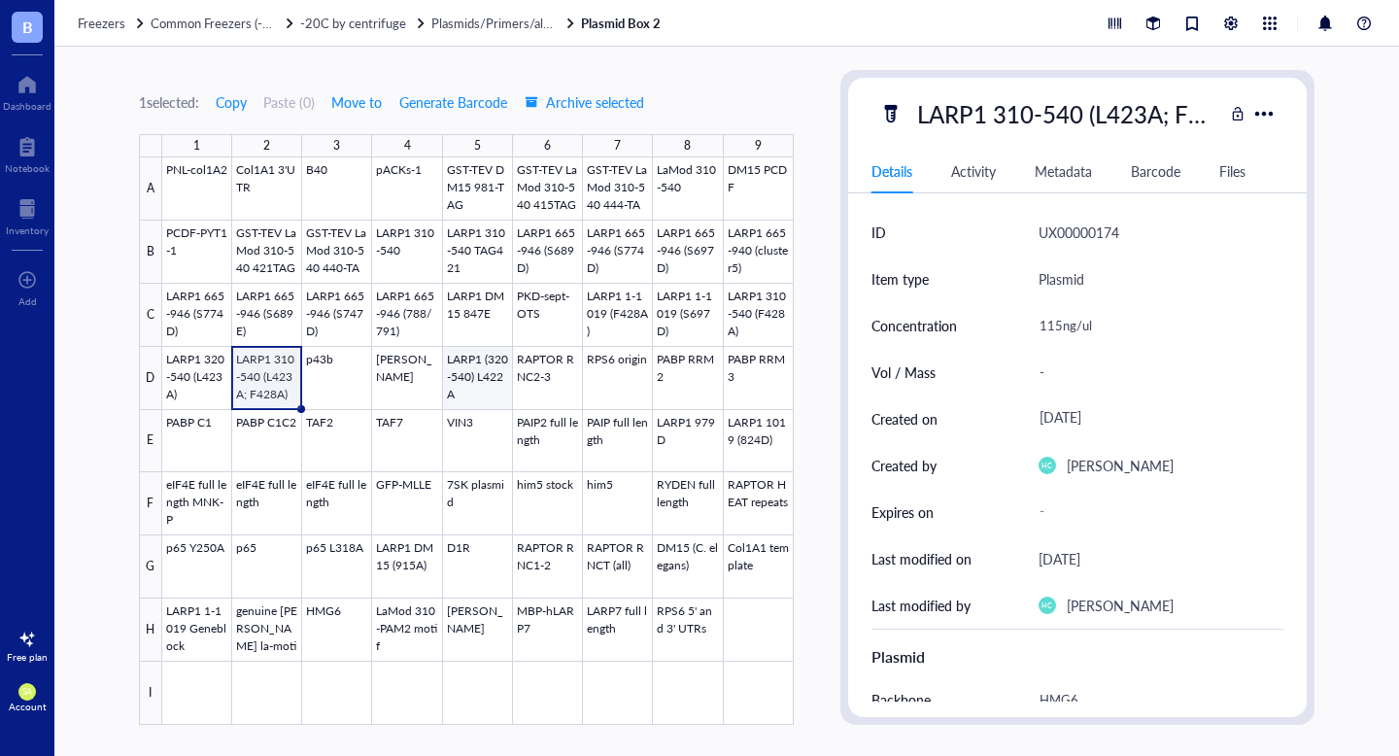
click at [497, 396] on div at bounding box center [478, 440] width 632 height 567
click at [199, 445] on div at bounding box center [478, 440] width 632 height 567
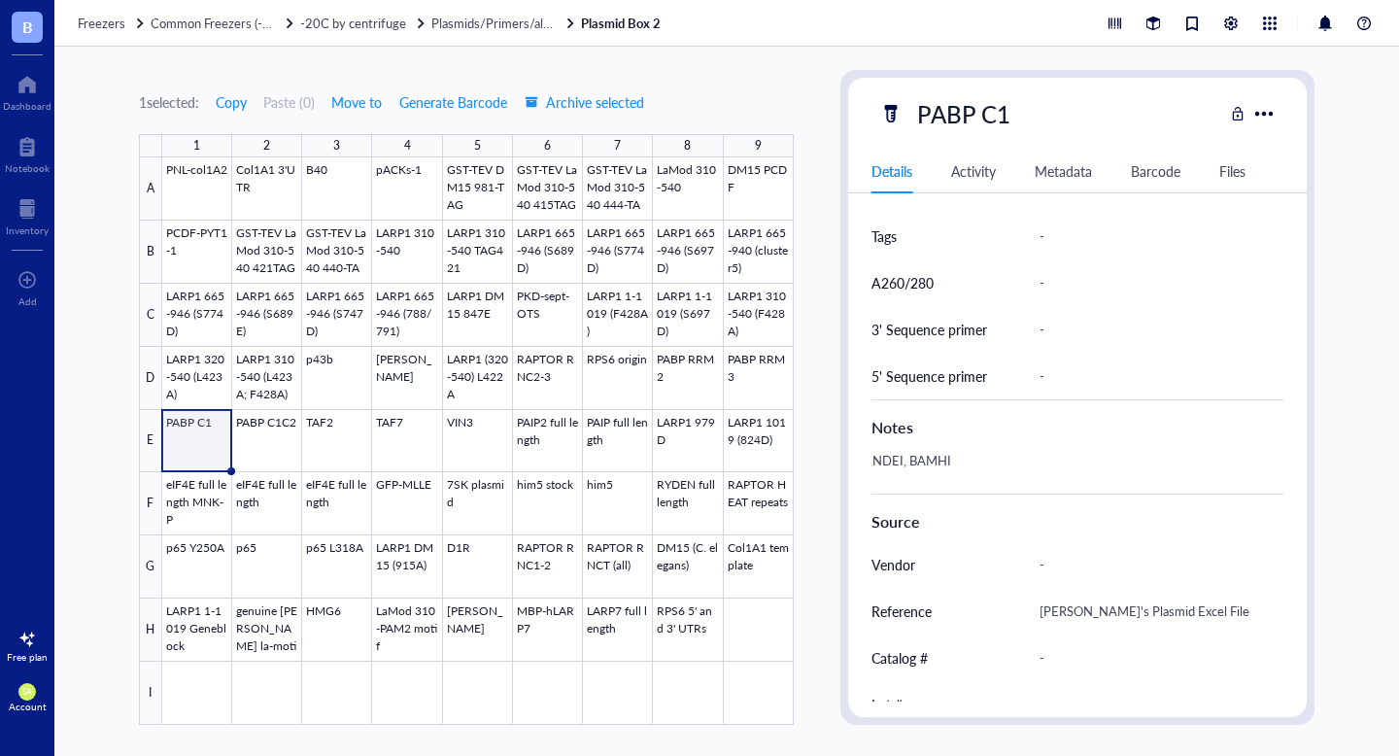
scroll to position [775, 0]
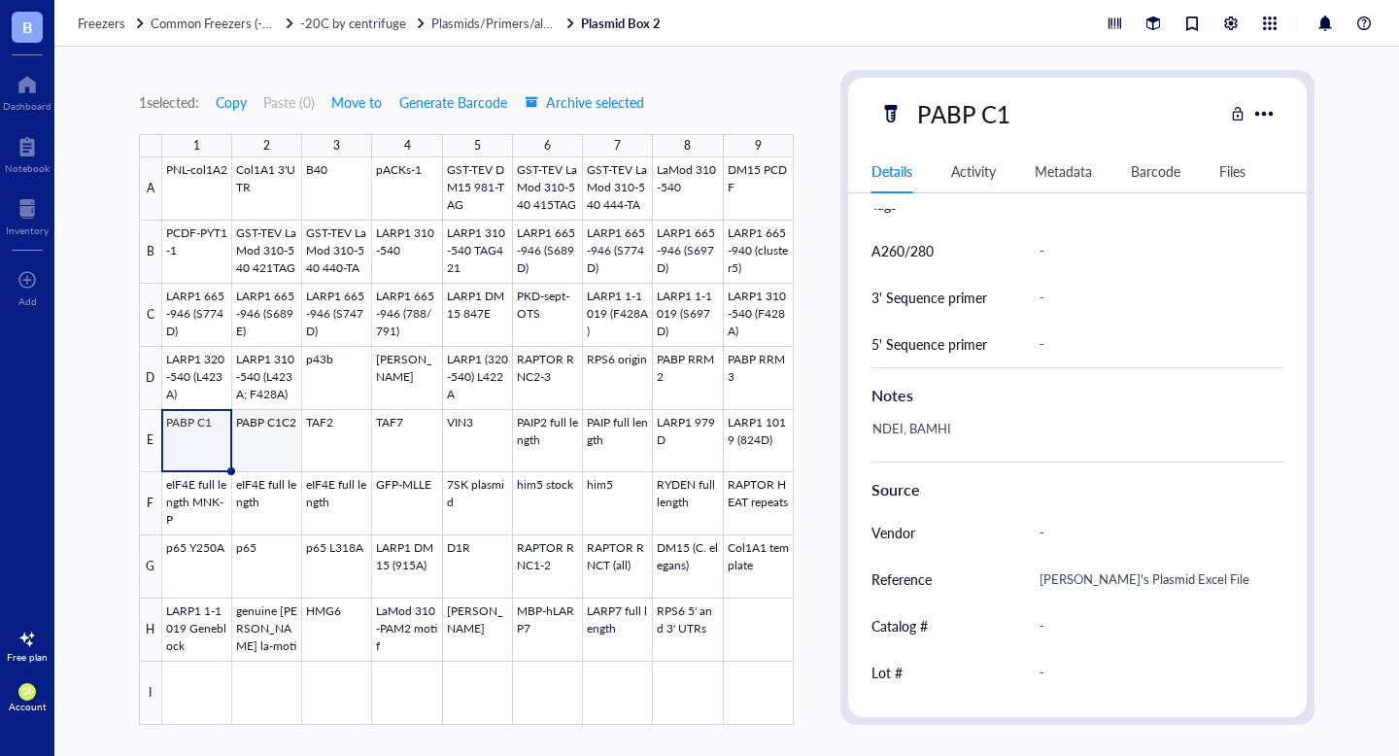
click at [266, 454] on div at bounding box center [478, 440] width 632 height 567
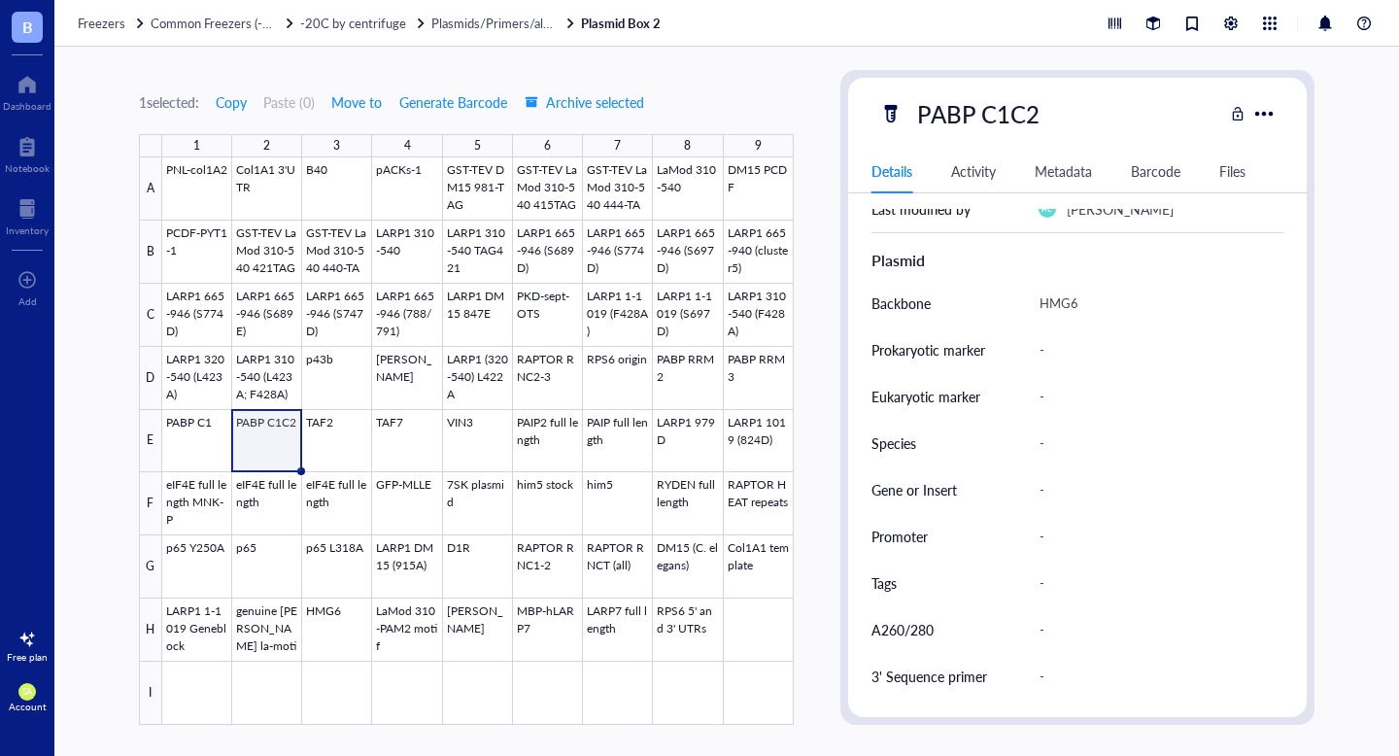
scroll to position [413, 0]
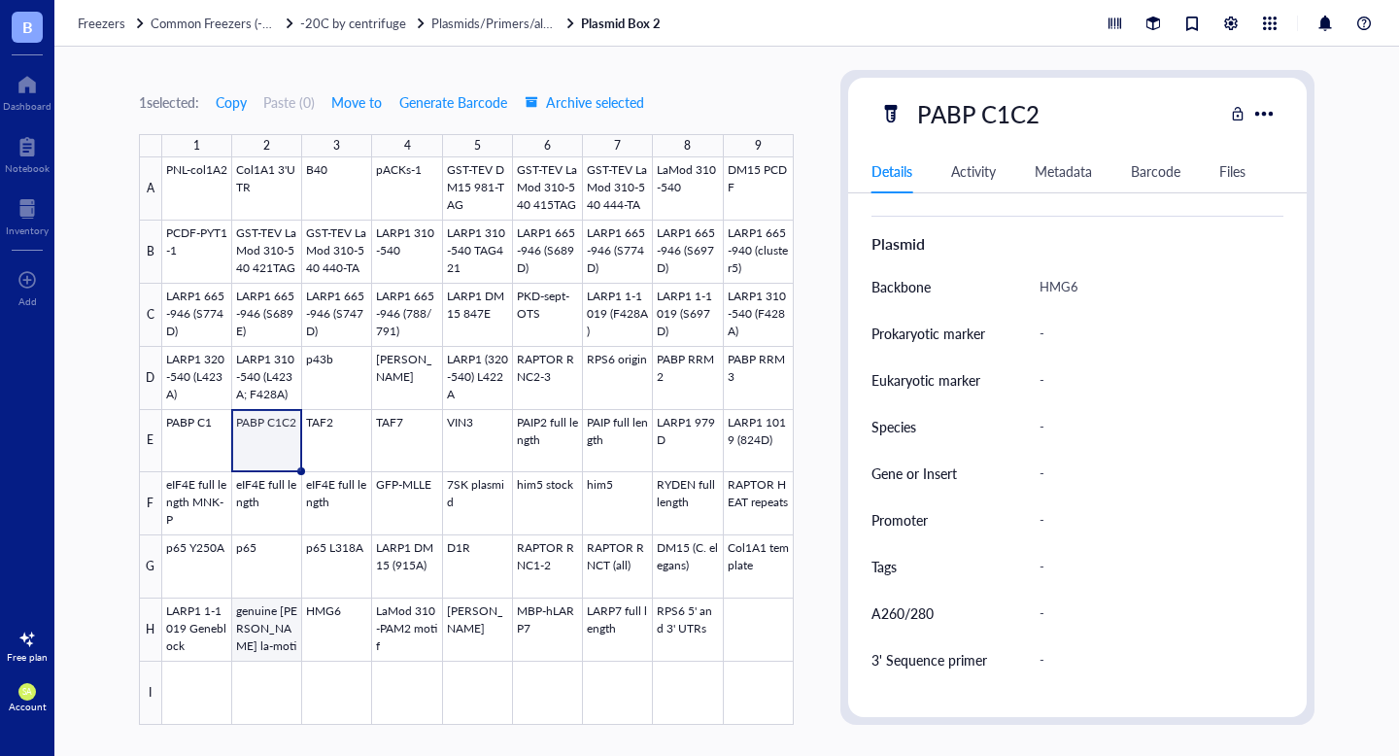
click at [247, 636] on div at bounding box center [478, 440] width 632 height 567
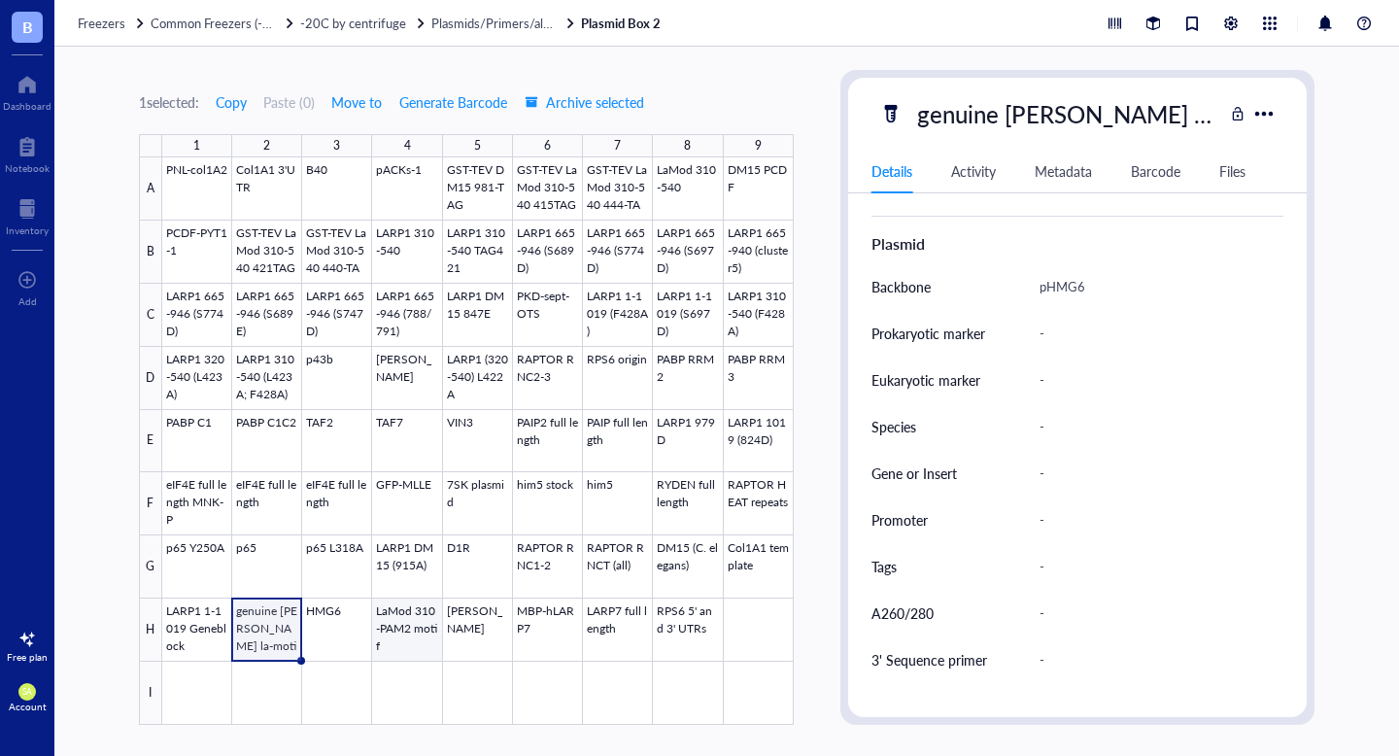
click at [411, 630] on div at bounding box center [478, 440] width 632 height 567
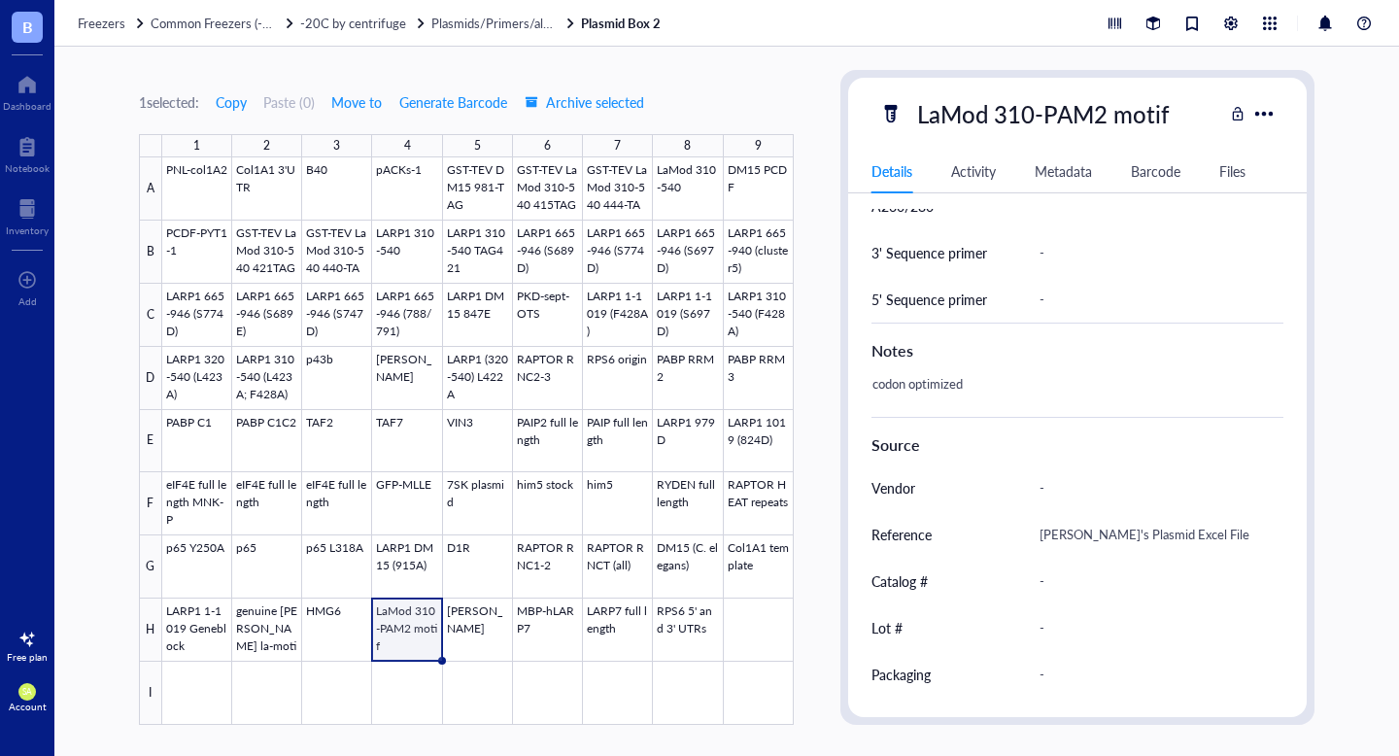
scroll to position [863, 0]
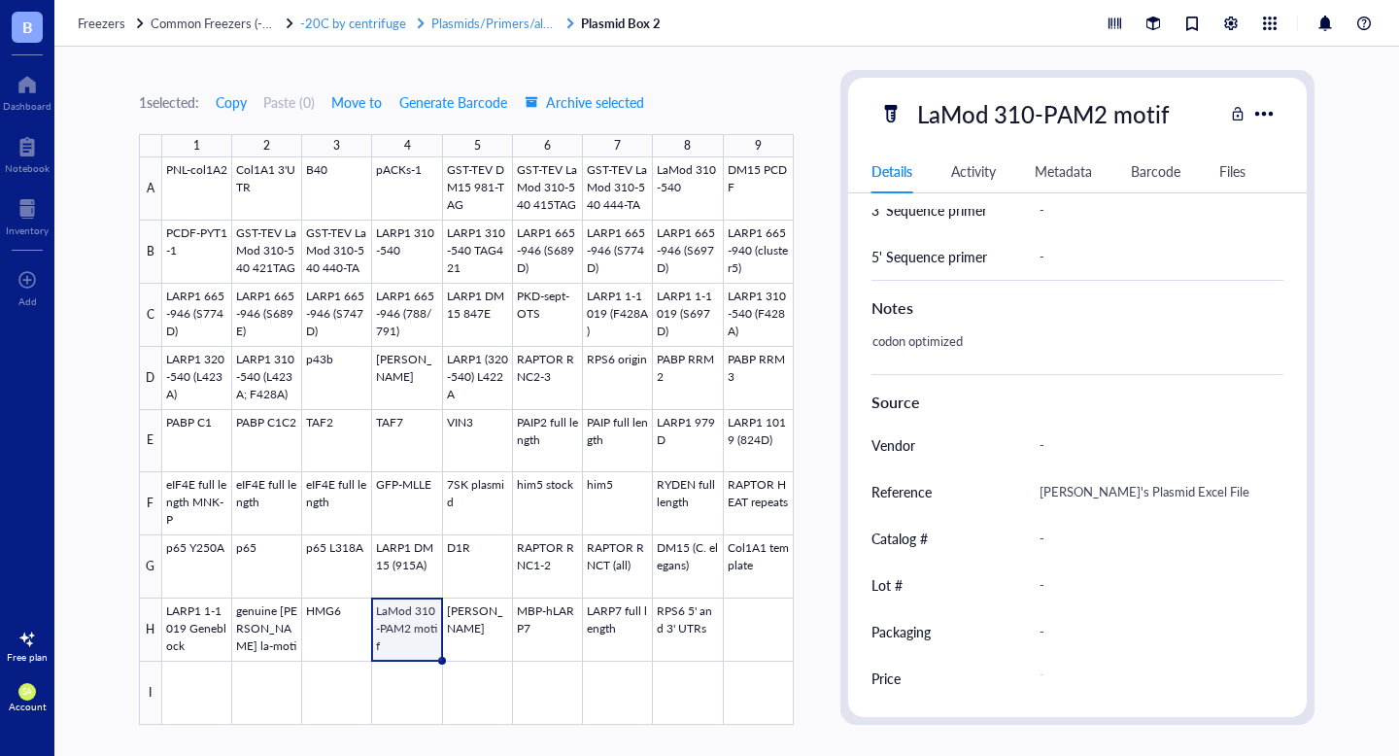
click at [474, 22] on span "Plasmids/Primers/all things nucleic acid" at bounding box center [539, 23] width 217 height 18
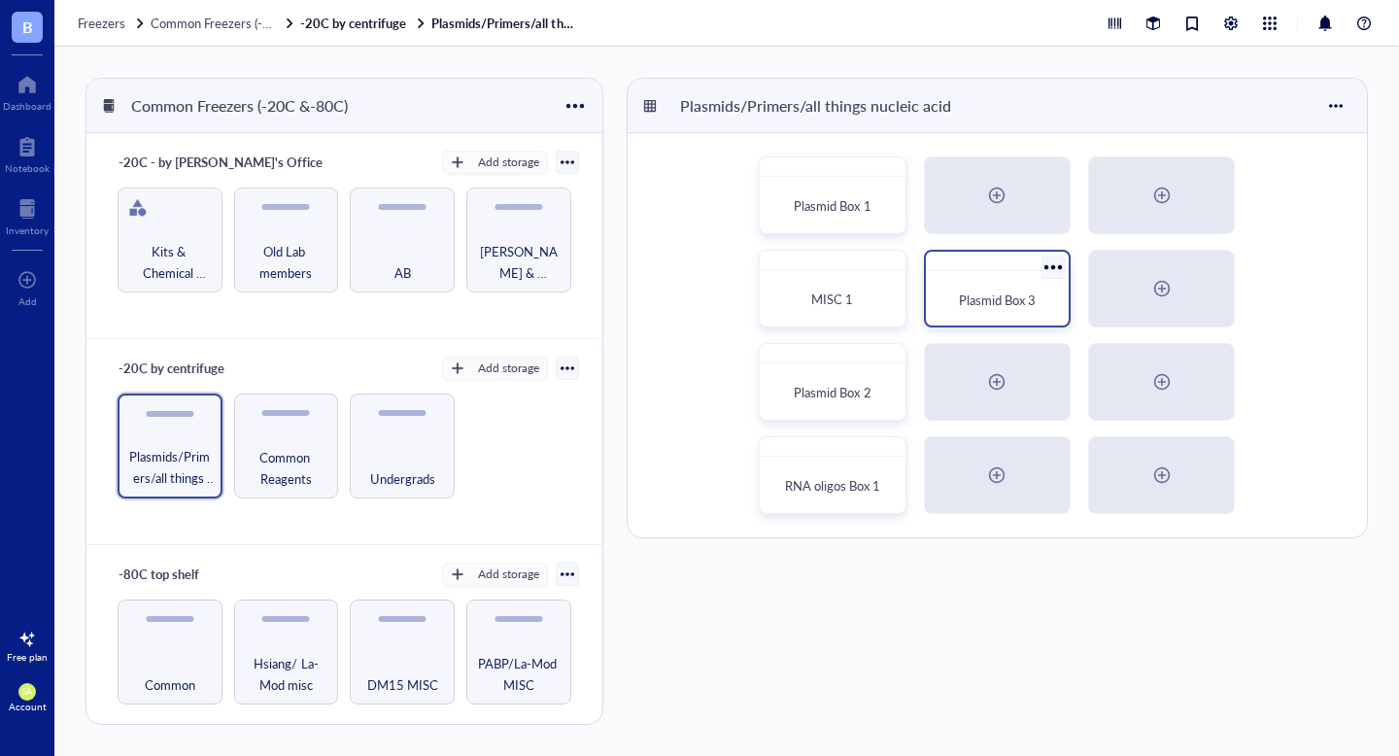
click at [963, 300] on span "Plasmid Box 3" at bounding box center [997, 300] width 77 height 18
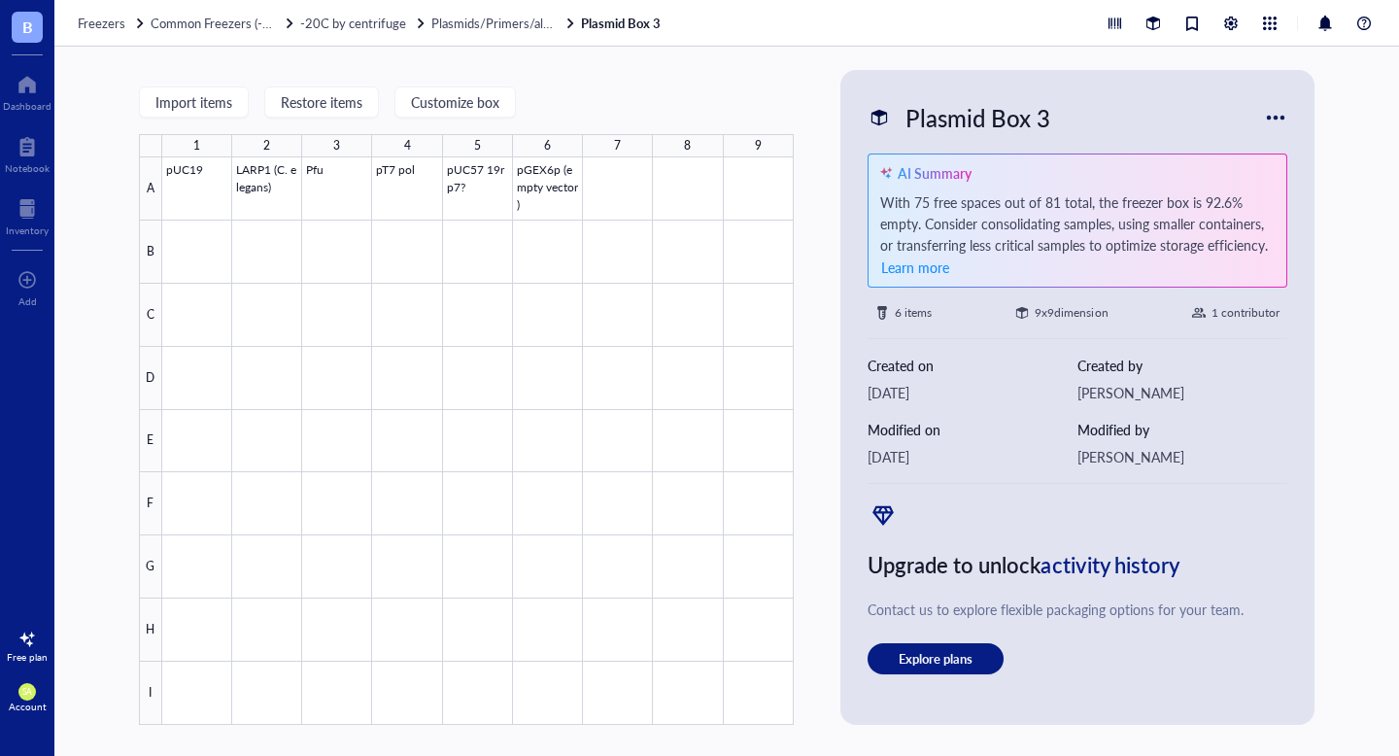
click at [496, 32] on div "Freezers Common Freezers (-20C &-80C) -20C by centrifuge Plasmids/Primers/all t…" at bounding box center [726, 23] width 1345 height 47
click at [514, 24] on span "Plasmids/Primers/all things nucleic acid" at bounding box center [539, 23] width 217 height 18
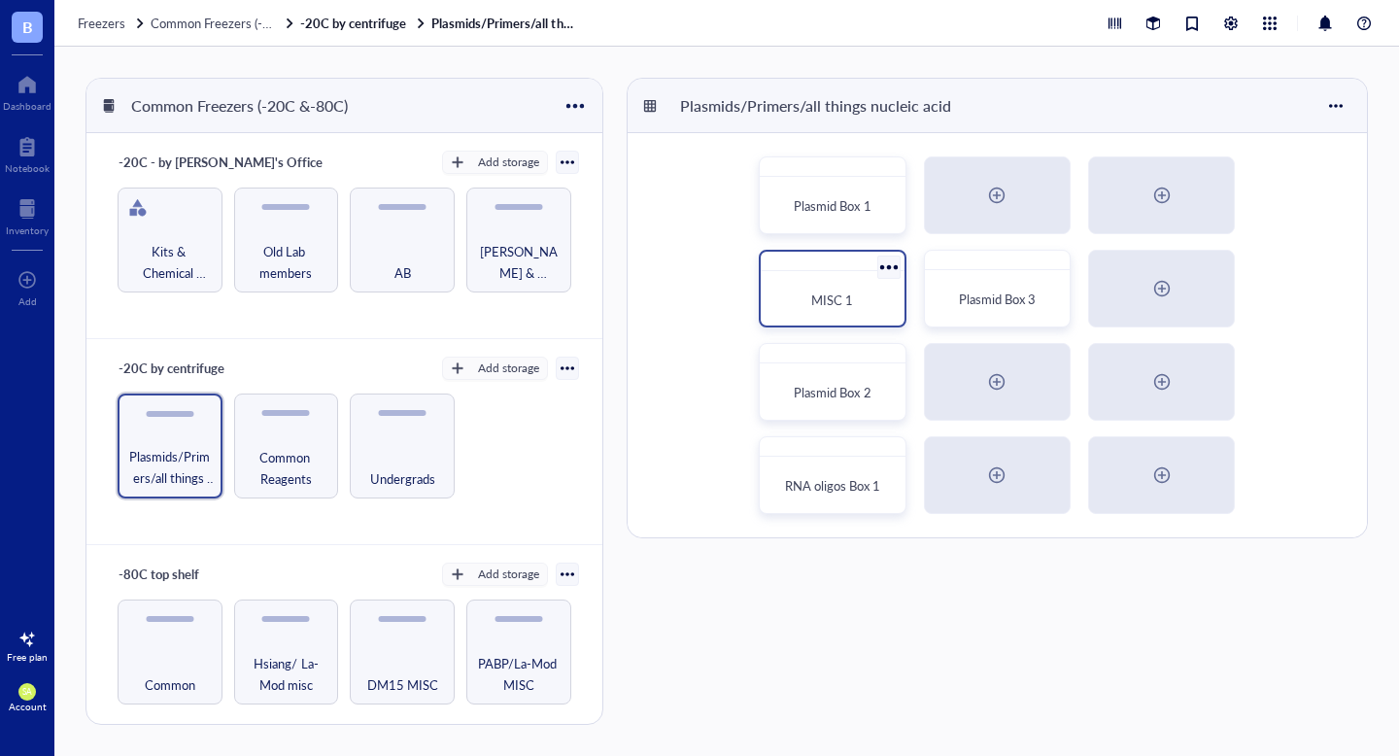
click at [823, 322] on div "MISC 1" at bounding box center [832, 289] width 147 height 78
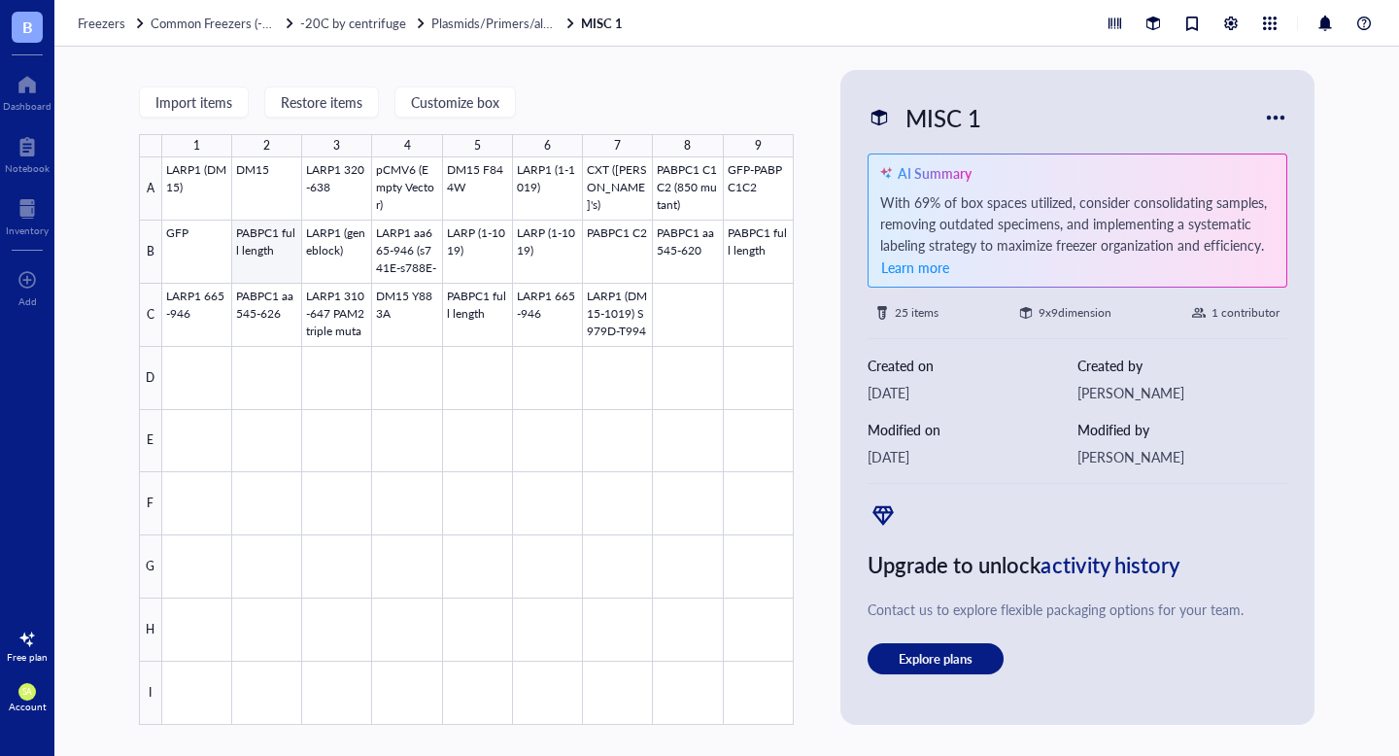
click at [262, 236] on div at bounding box center [478, 440] width 632 height 567
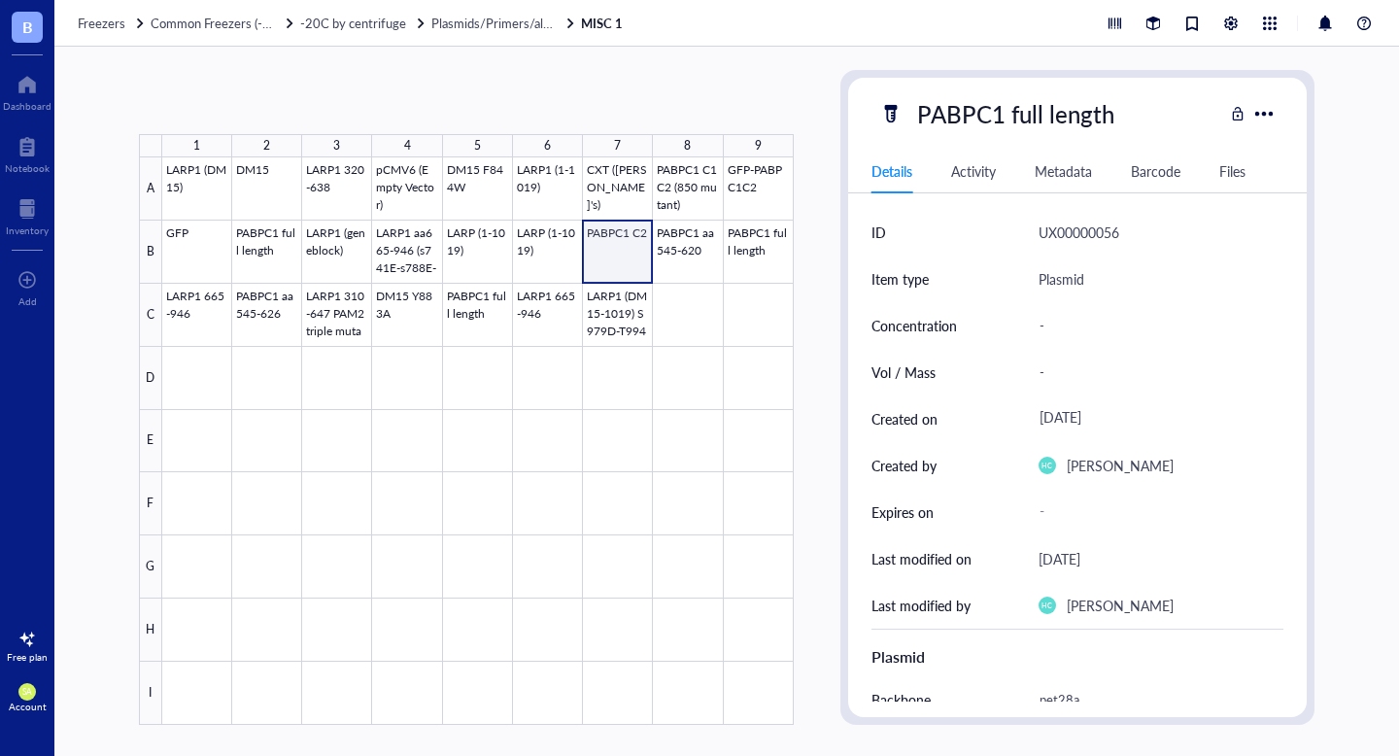
click at [606, 268] on div at bounding box center [478, 440] width 632 height 567
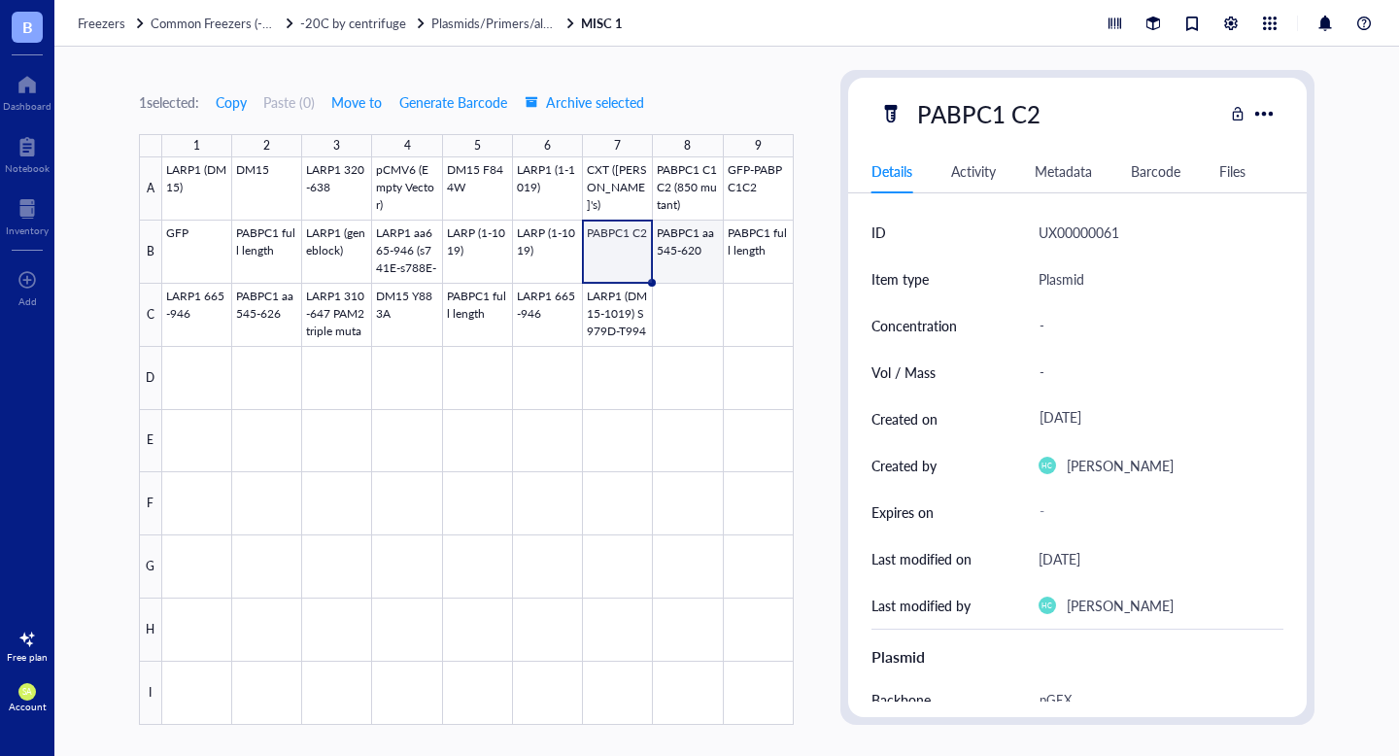
click at [701, 263] on div at bounding box center [478, 440] width 632 height 567
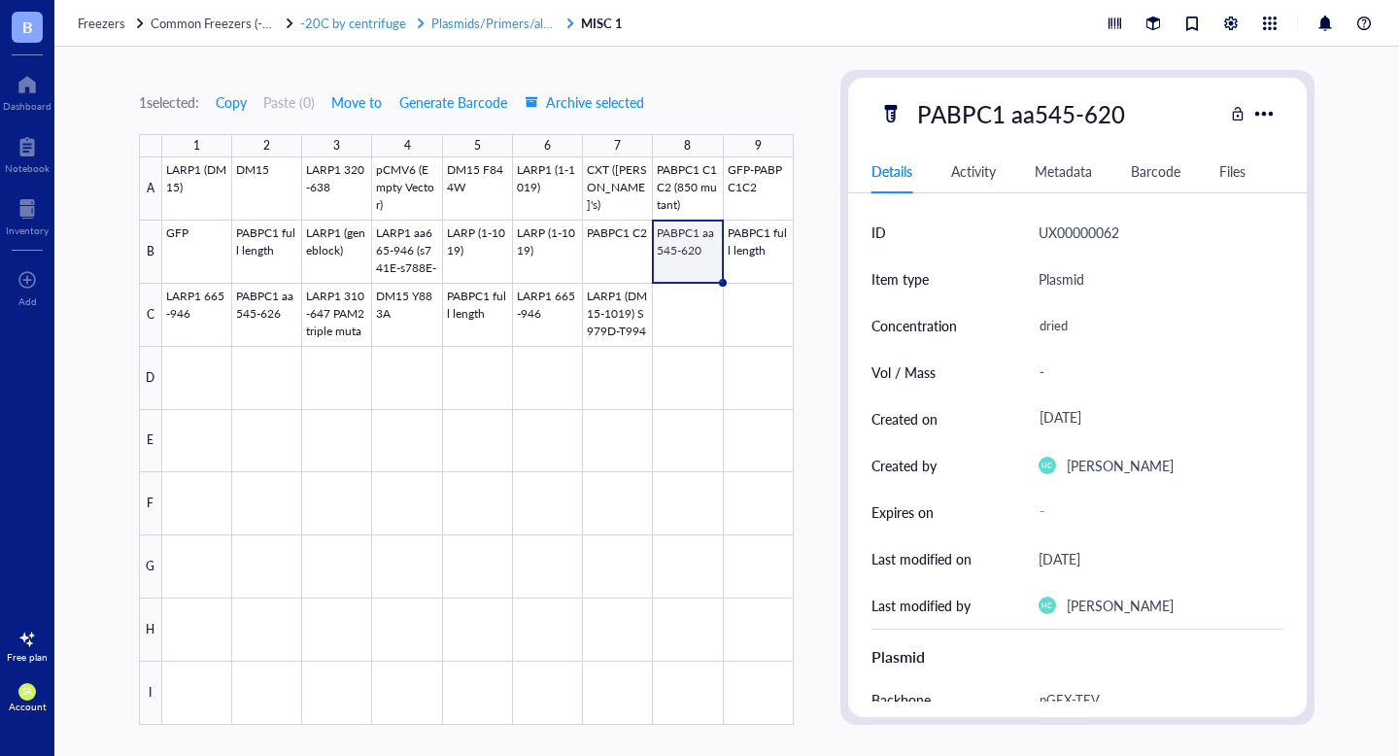
click at [484, 25] on span "Plasmids/Primers/all things nucleic acid" at bounding box center [539, 23] width 217 height 18
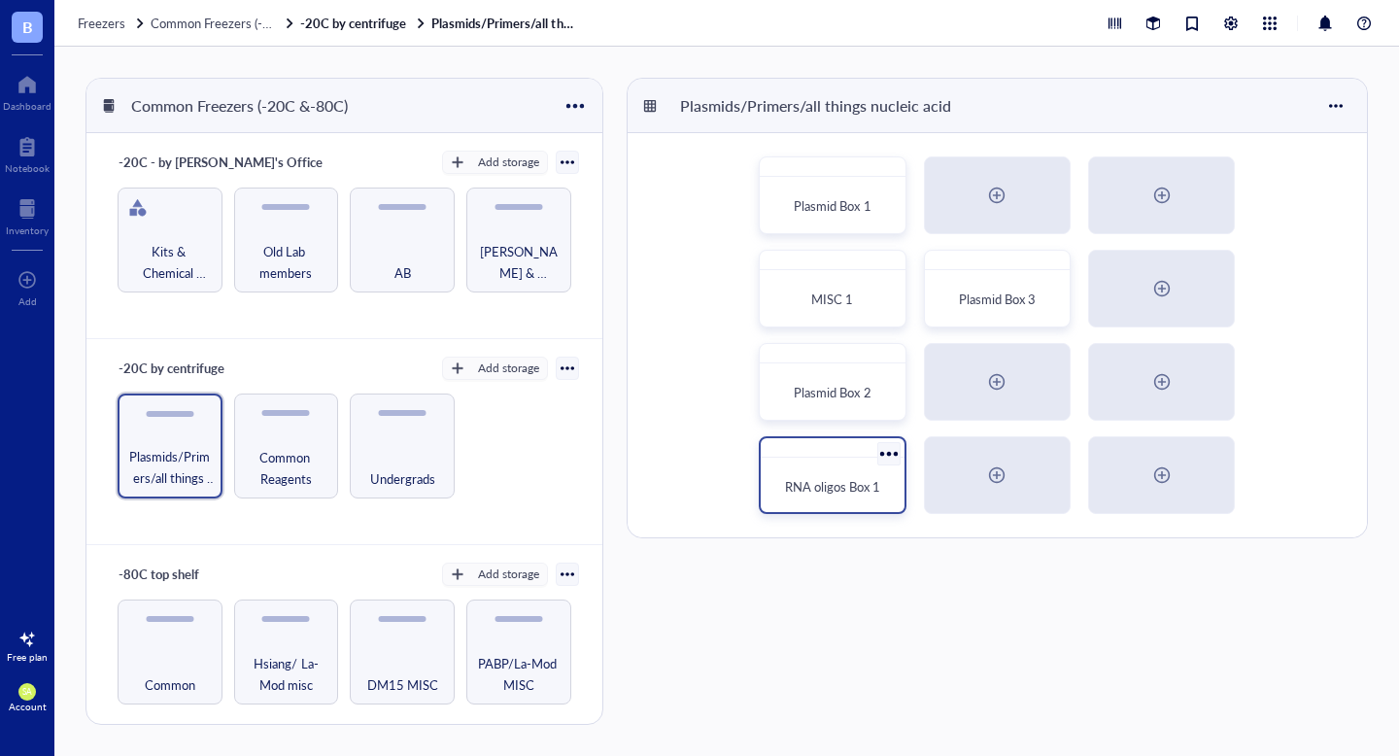
click at [843, 490] on span "RNA oligos Box 1" at bounding box center [832, 486] width 95 height 18
